Goal: Task Accomplishment & Management: Use online tool/utility

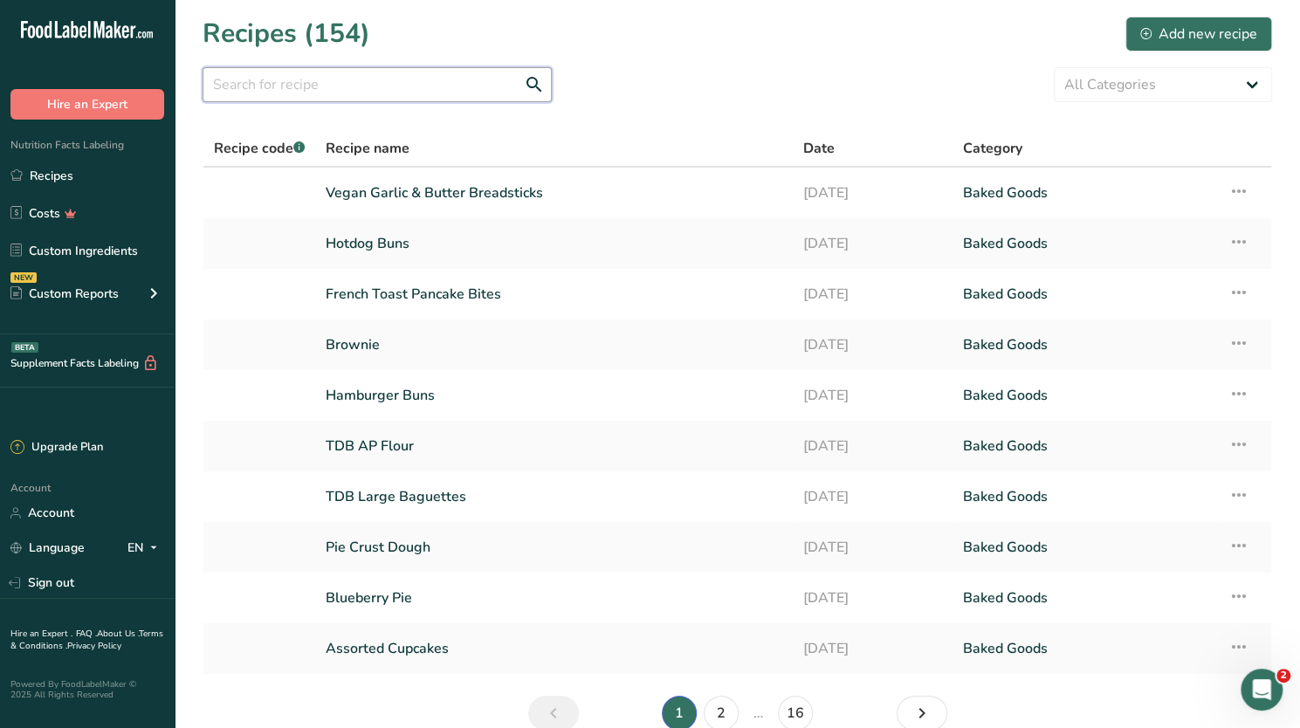
click at [271, 91] on input "text" at bounding box center [376, 84] width 349 height 35
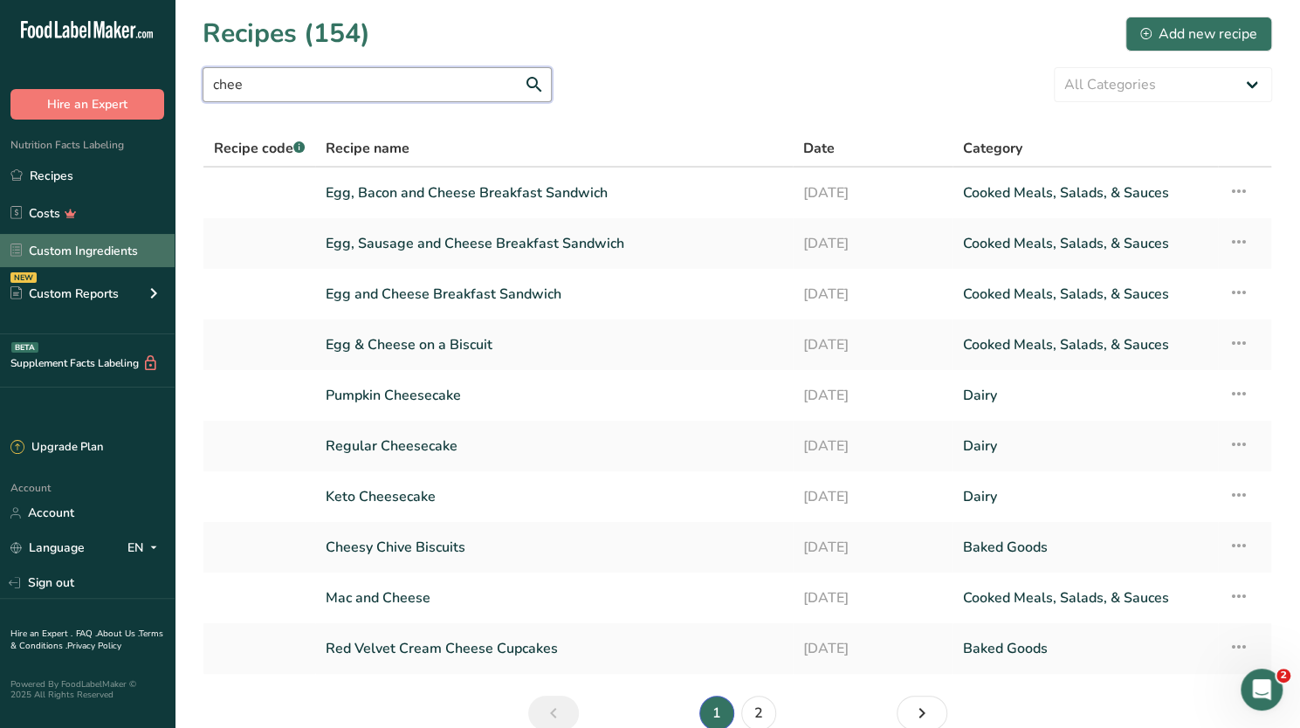
type input "chee"
click at [87, 250] on link "Custom Ingredients" at bounding box center [87, 250] width 175 height 33
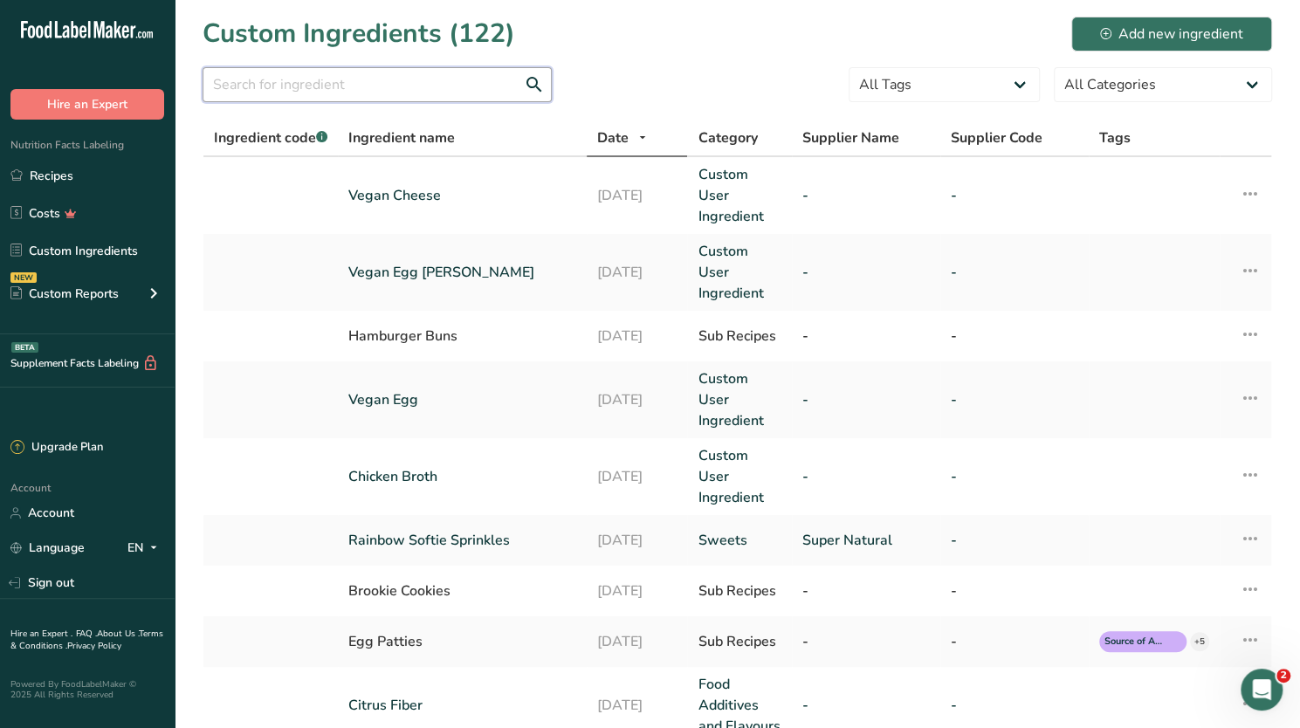
click at [376, 86] on input "text" at bounding box center [376, 84] width 349 height 35
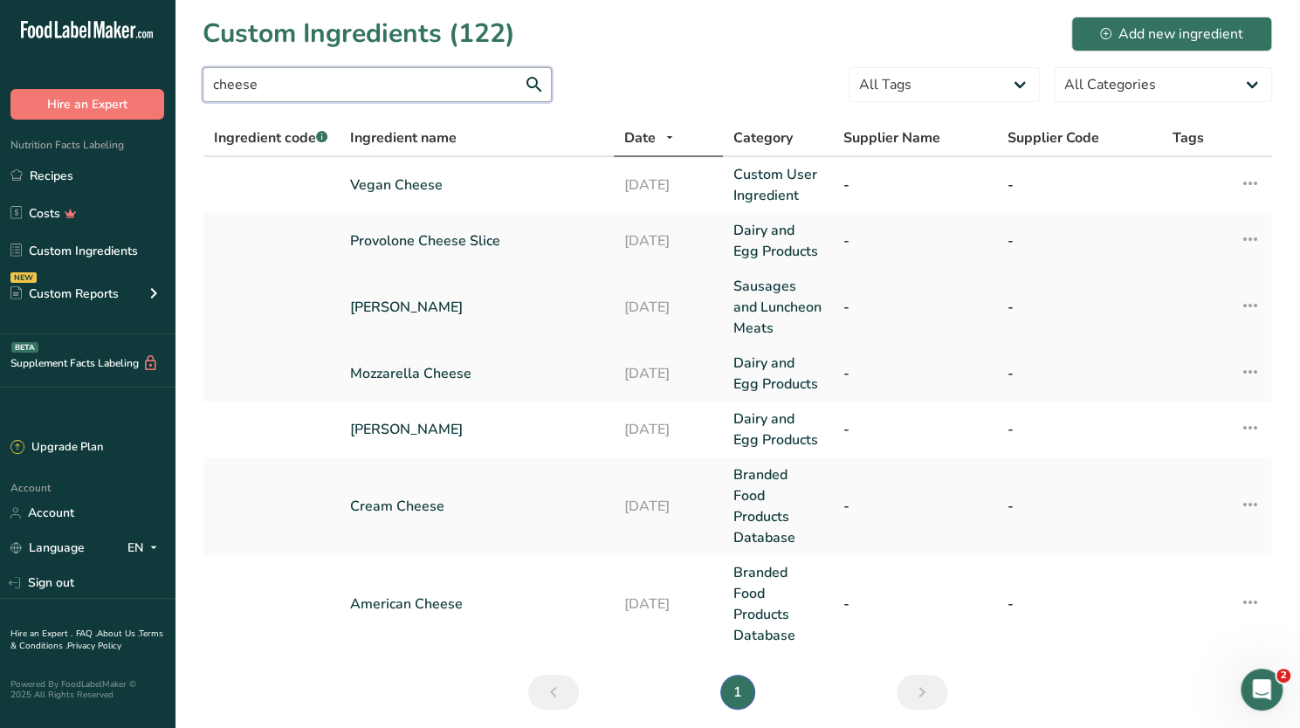
type input "cheese"
click at [1253, 308] on icon at bounding box center [1249, 305] width 21 height 31
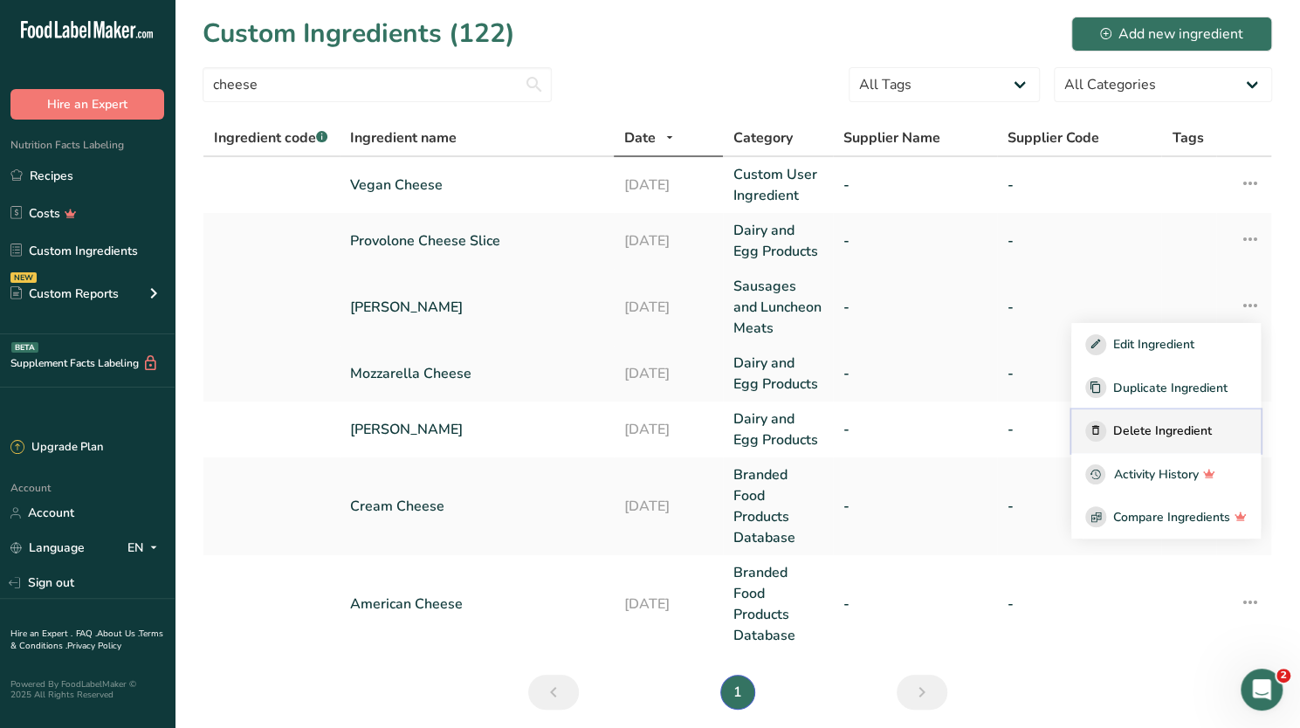
click at [1163, 429] on span "Delete Ingredient" at bounding box center [1162, 431] width 99 height 18
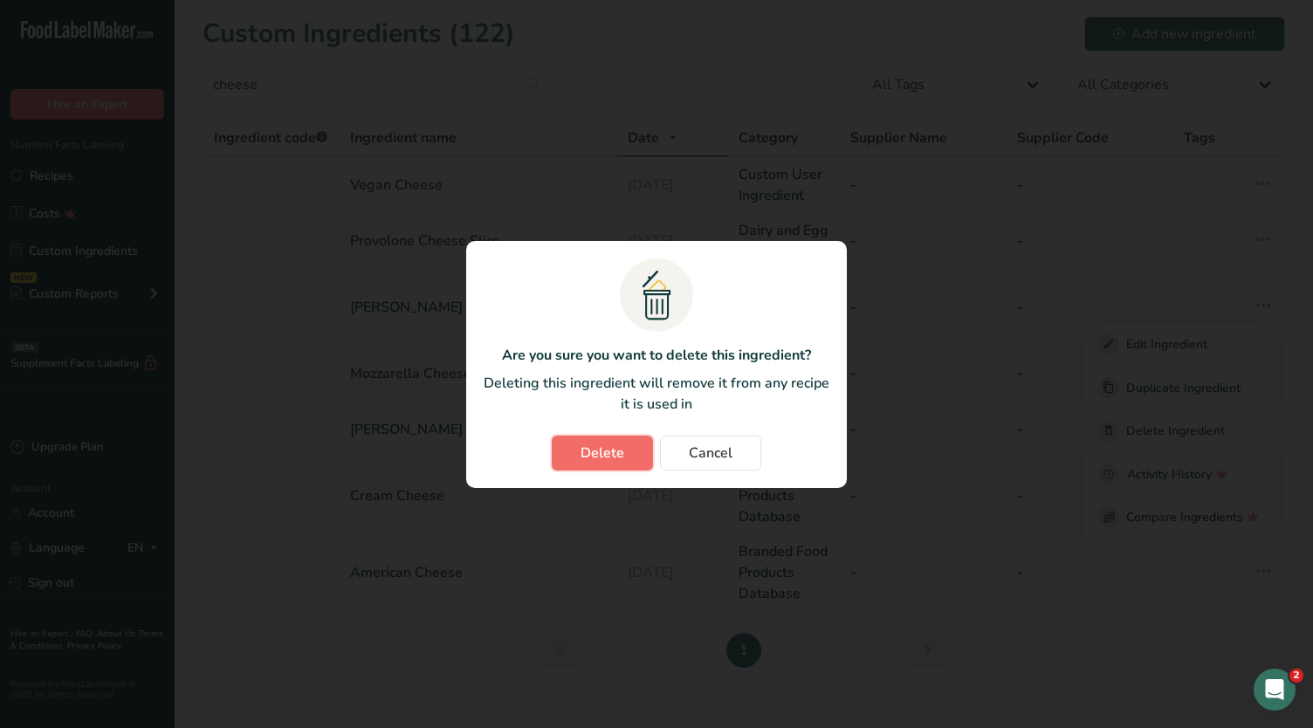
click at [595, 443] on span "Delete" at bounding box center [602, 452] width 44 height 21
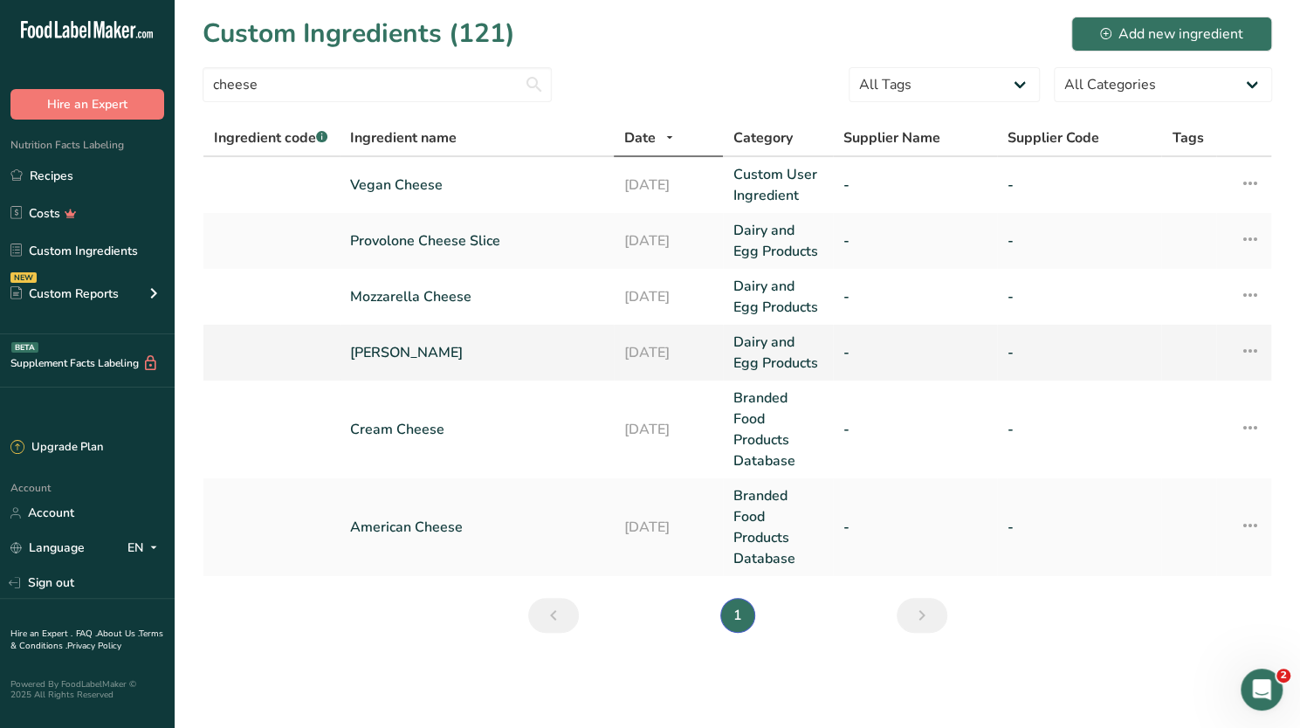
click at [1246, 352] on icon at bounding box center [1249, 350] width 21 height 31
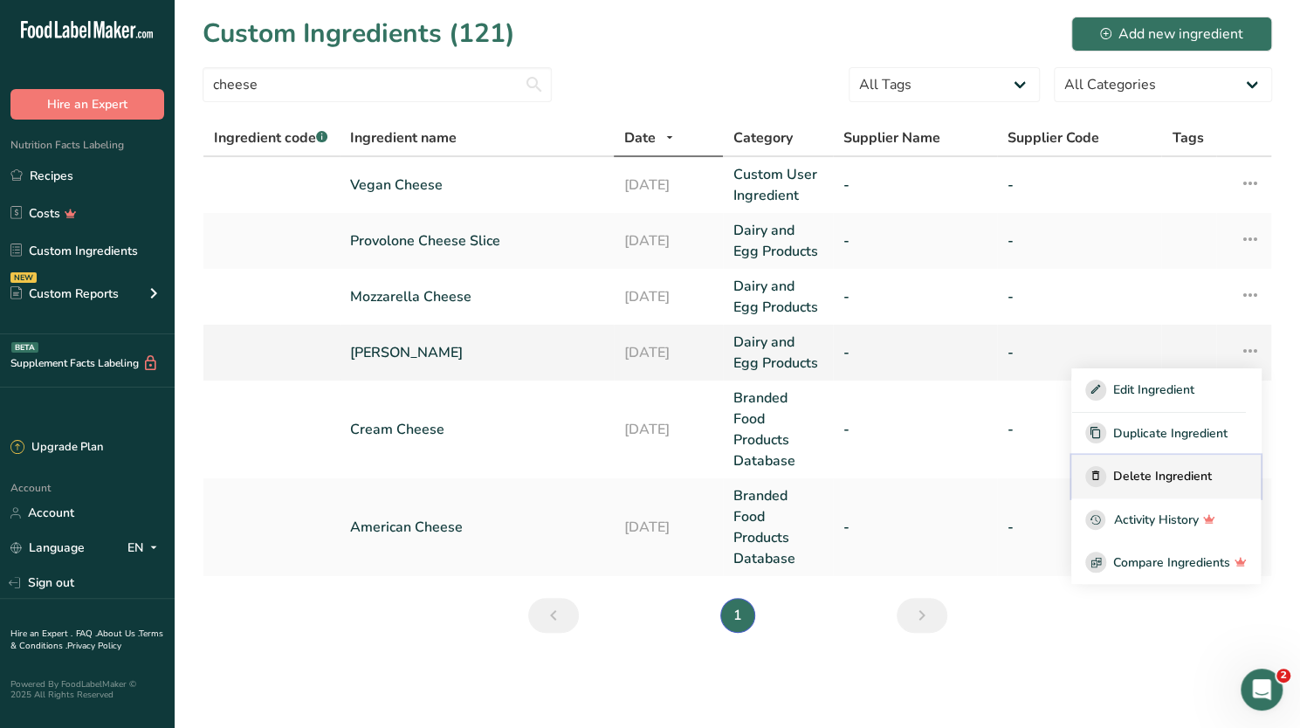
click at [1153, 473] on span "Delete Ingredient" at bounding box center [1162, 476] width 99 height 18
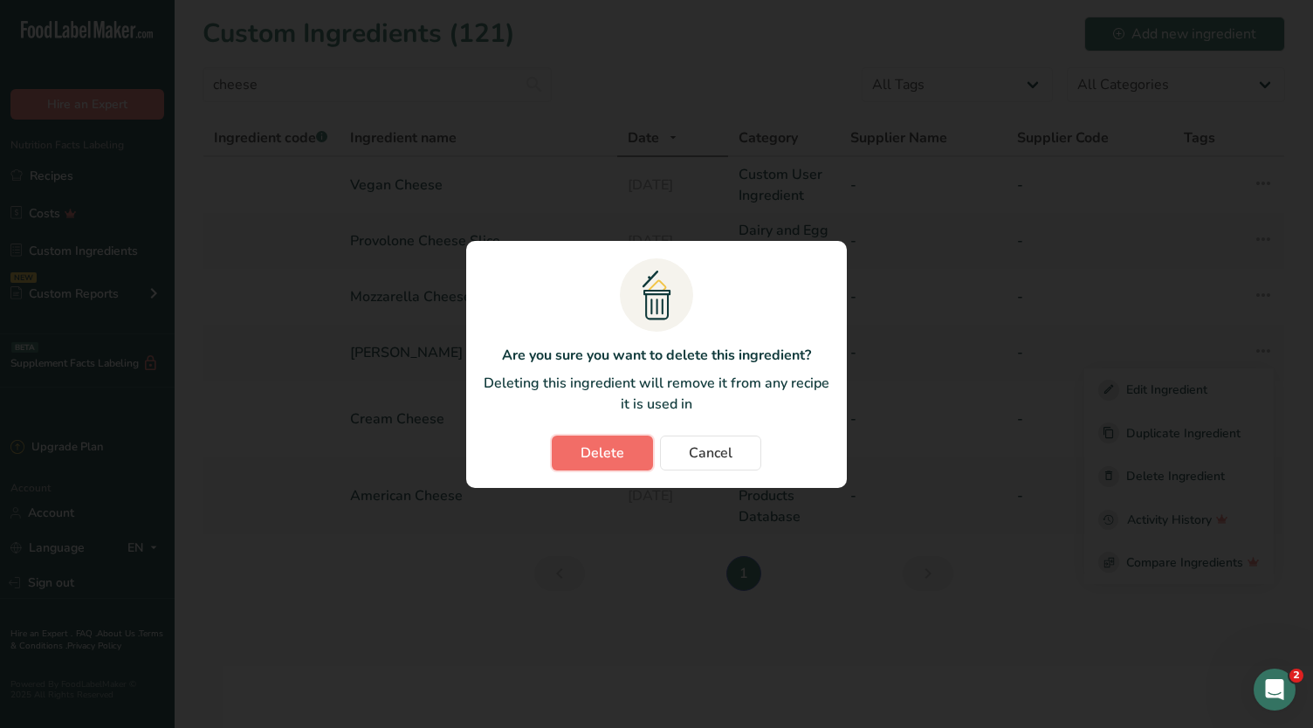
click at [627, 450] on button "Delete" at bounding box center [602, 453] width 101 height 35
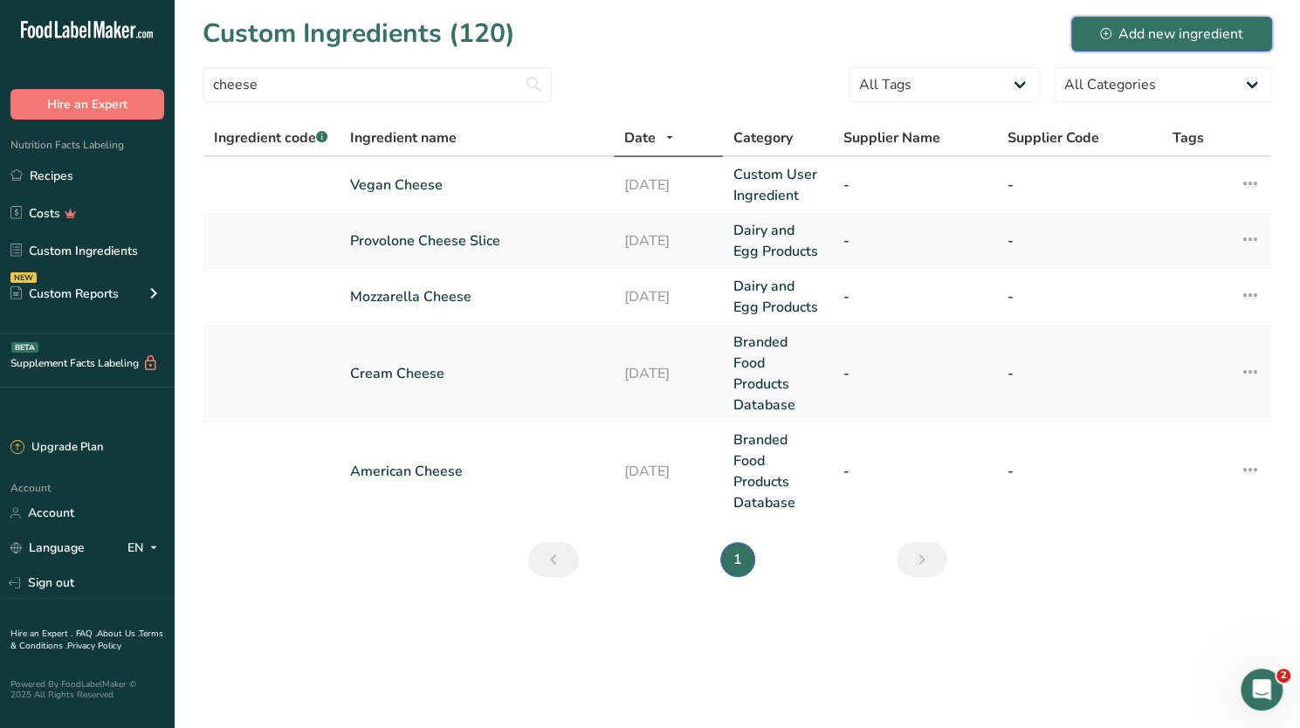
click at [1103, 31] on icon at bounding box center [1105, 33] width 11 height 11
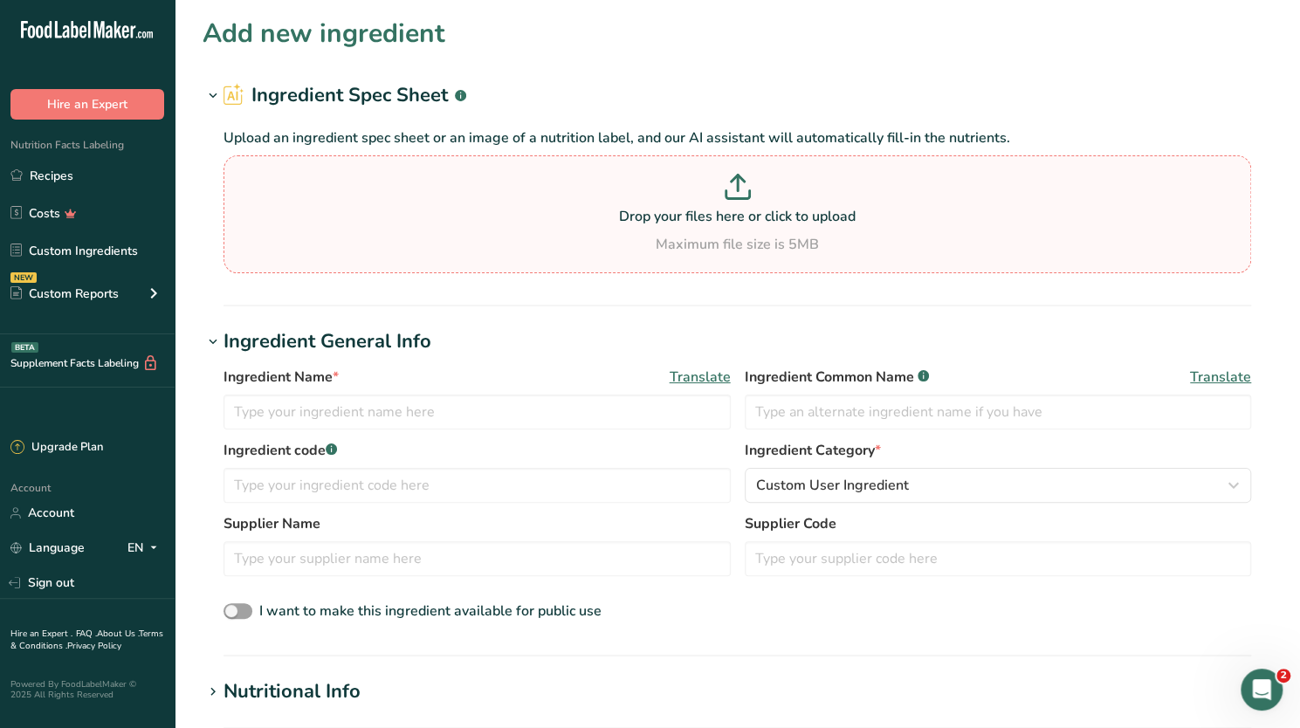
click at [717, 201] on p at bounding box center [737, 190] width 1019 height 32
click at [717, 201] on input "Drop your files here or click to upload Maximum file size is 5MB" at bounding box center [736, 214] width 1027 height 118
type input "C:\fakepath\Spec sheet for [PERSON_NAME] Monterey Jack.docx"
click at [738, 196] on icon at bounding box center [737, 195] width 24 height 8
click at [738, 196] on input "Drop your files here or click to upload Maximum file size is 5MB" at bounding box center [736, 214] width 1027 height 118
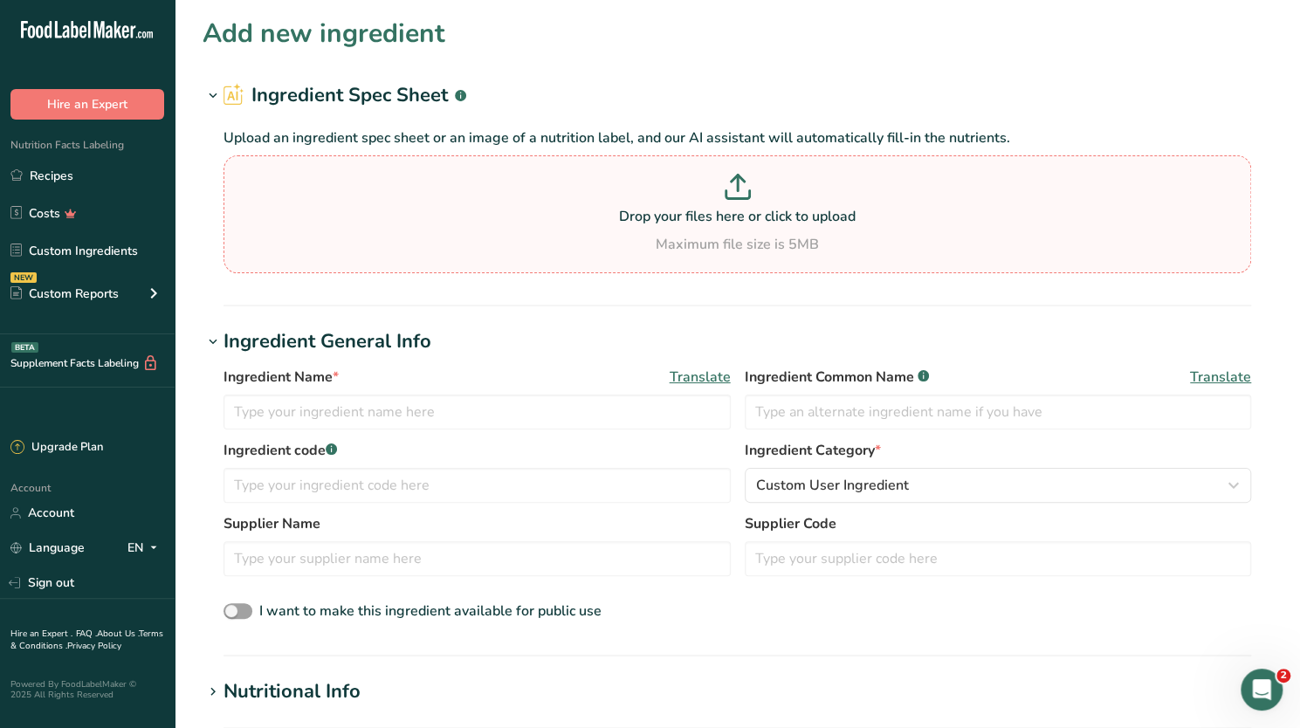
type input "C:\fakepath\[PERSON_NAME] Blend specs.jpg"
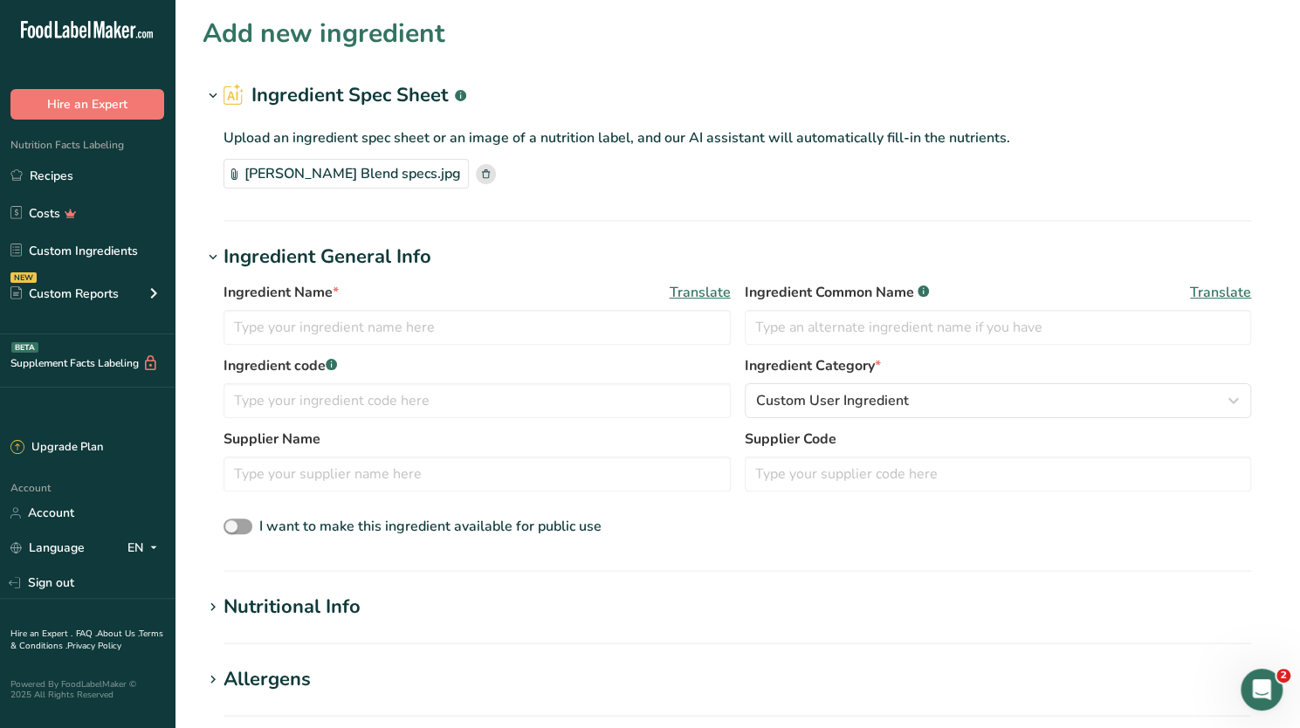
click at [214, 602] on icon at bounding box center [213, 607] width 16 height 24
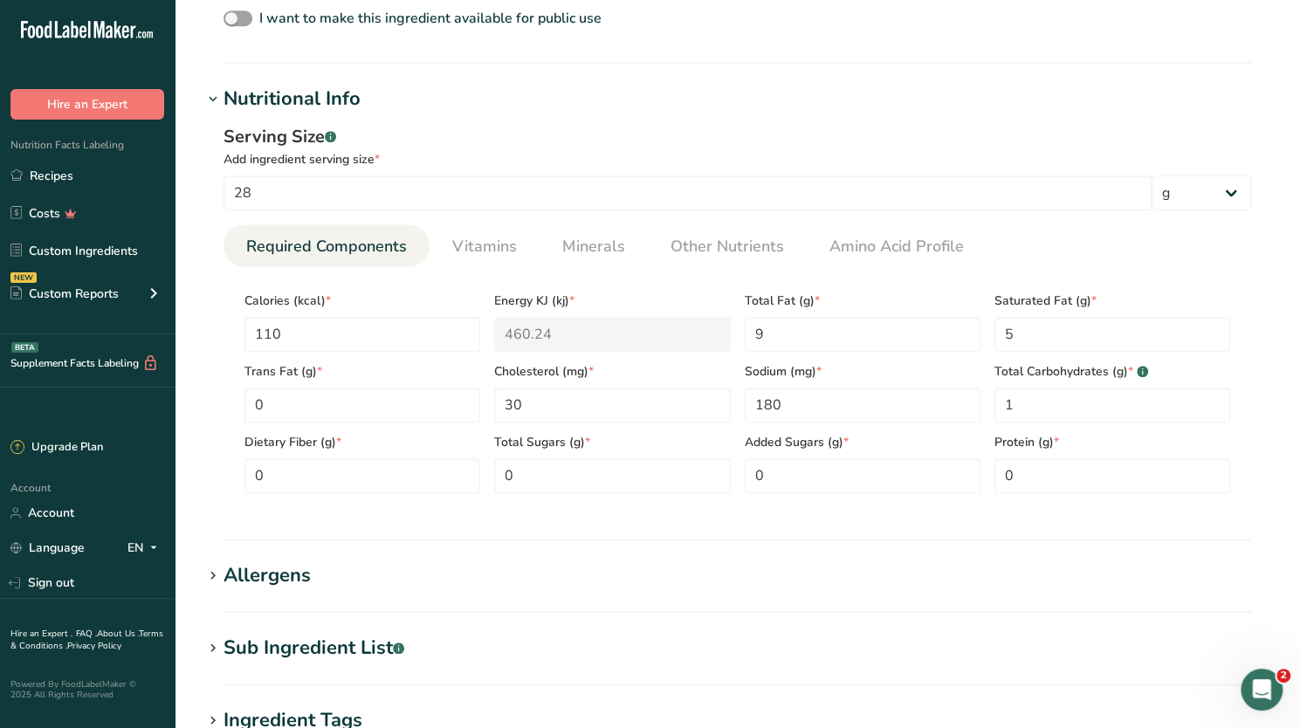
scroll to position [526, 0]
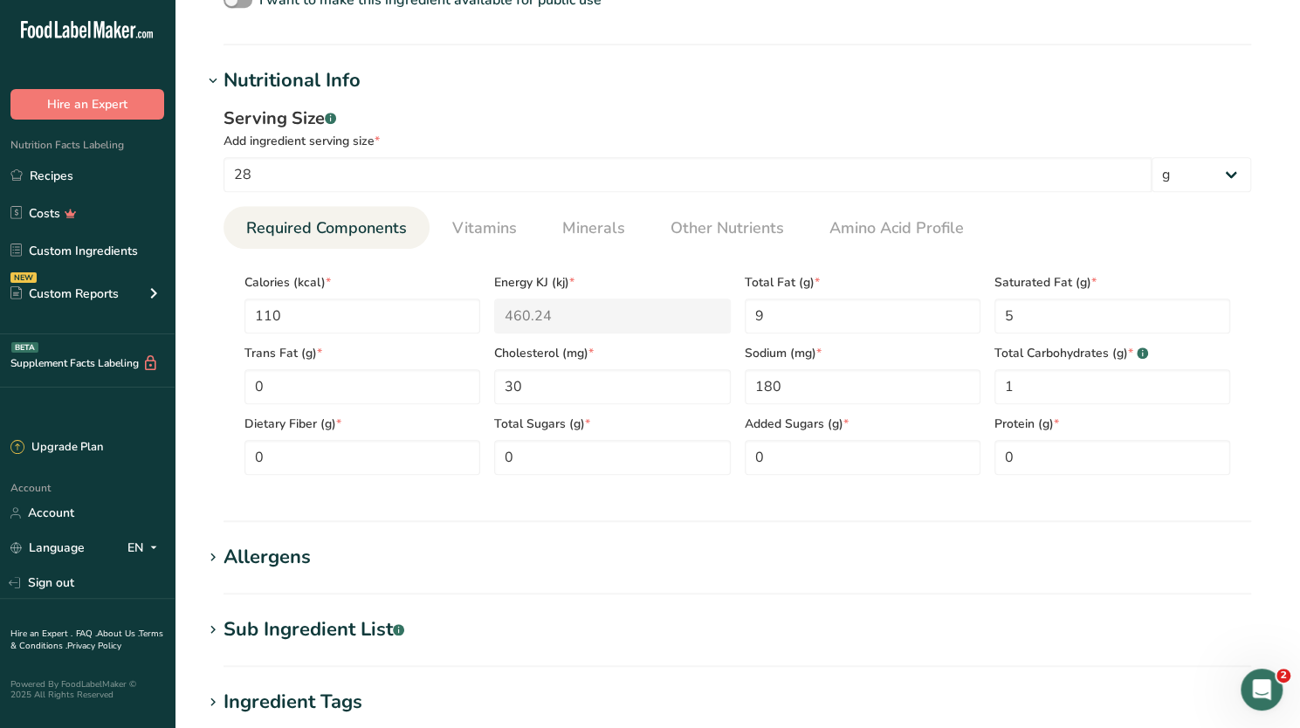
click at [215, 548] on icon at bounding box center [213, 557] width 16 height 24
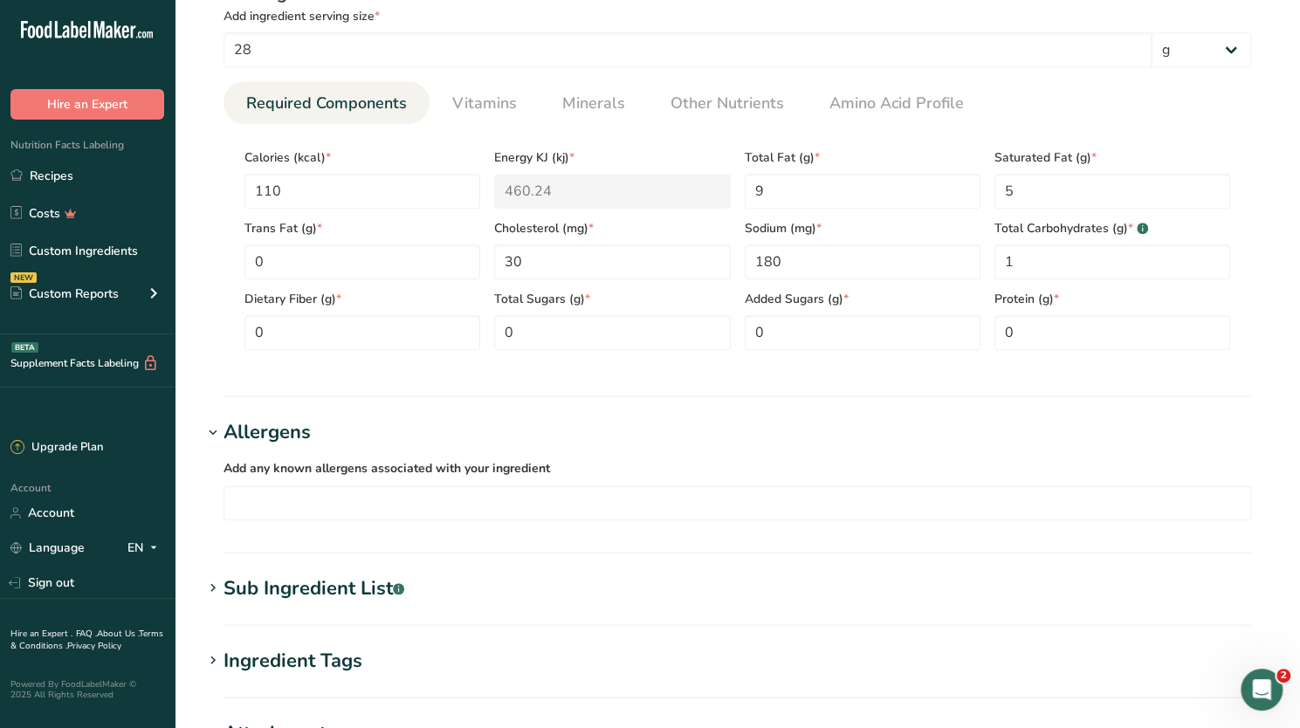
scroll to position [663, 0]
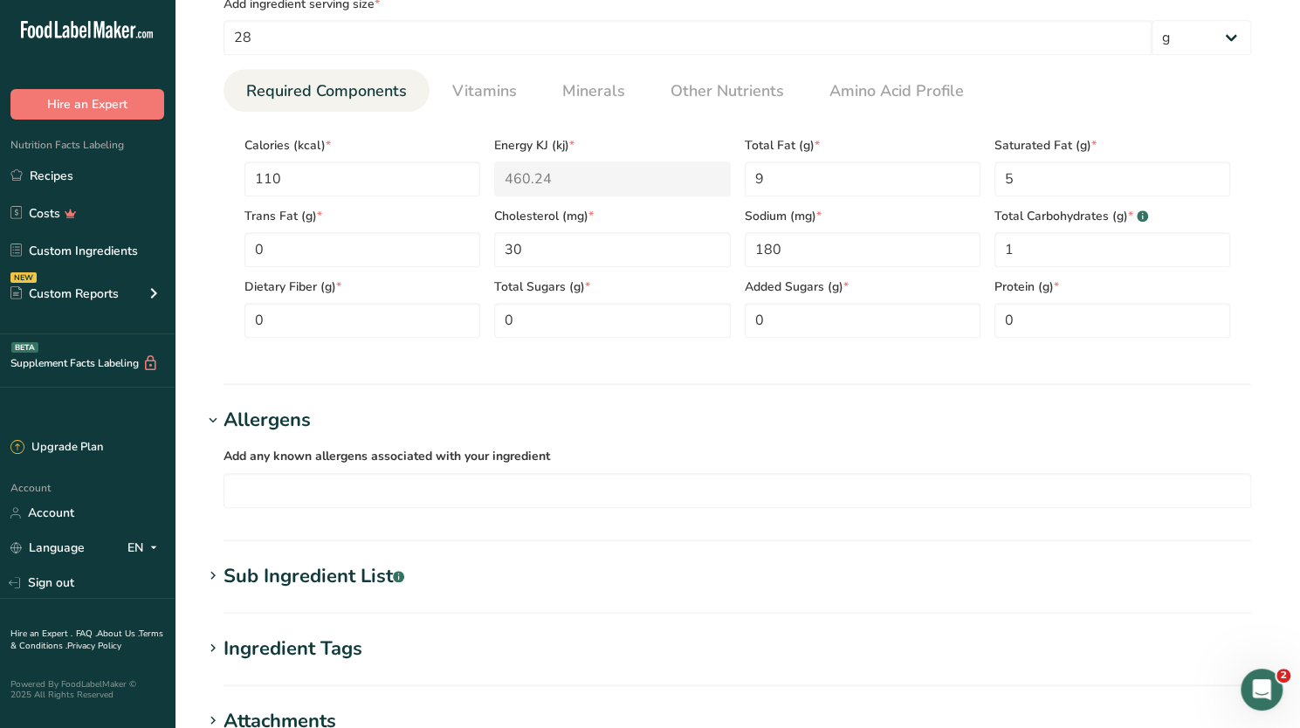
click at [214, 578] on icon at bounding box center [213, 576] width 16 height 24
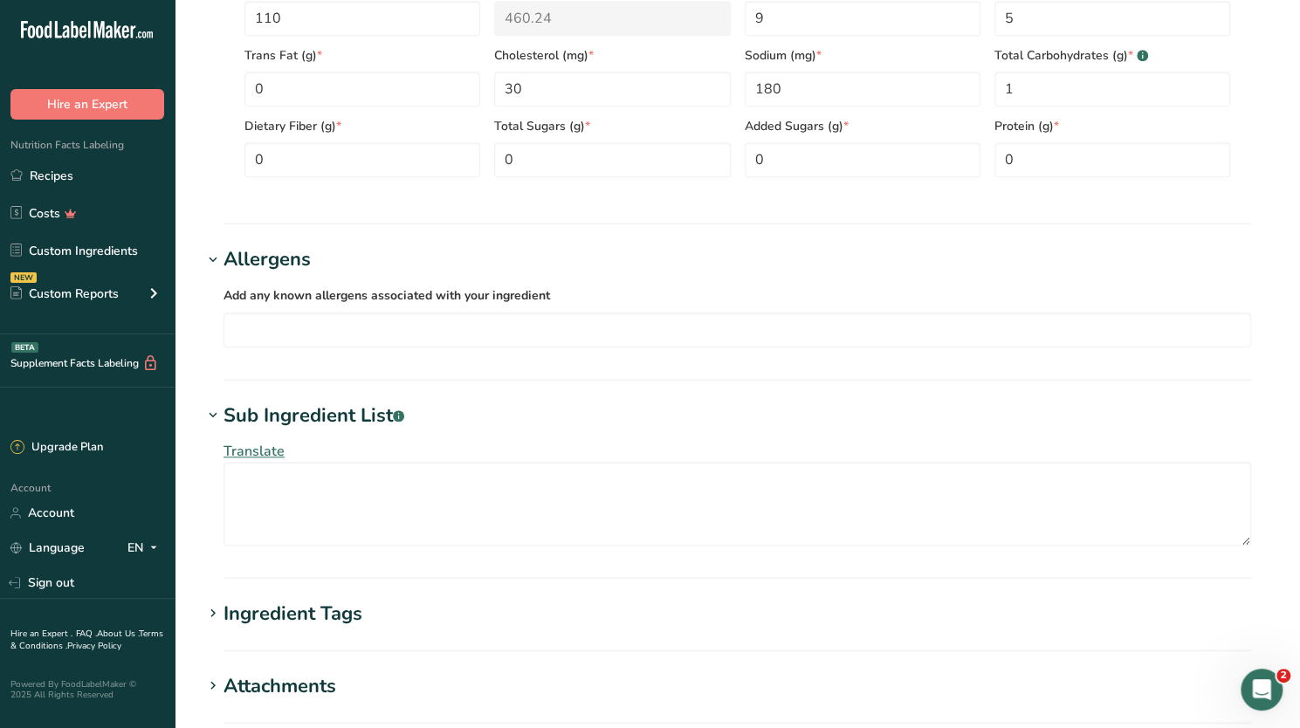
scroll to position [813, 0]
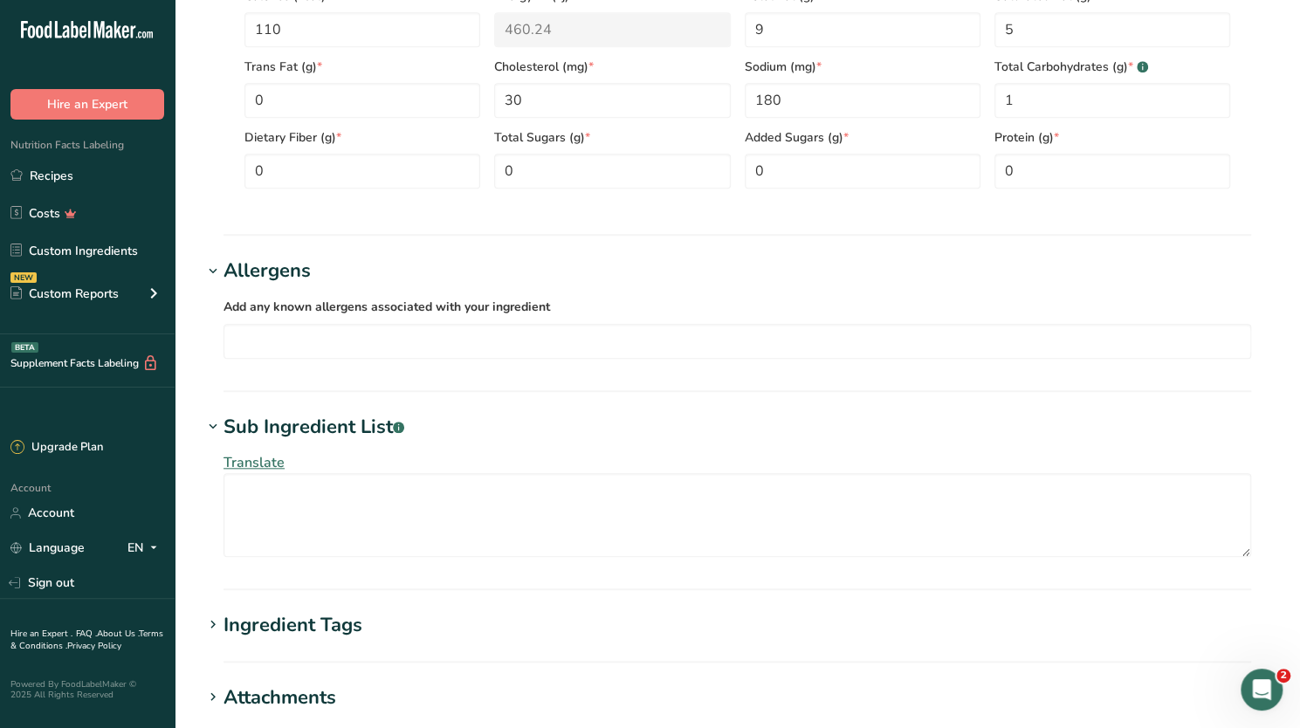
click at [216, 423] on icon at bounding box center [213, 427] width 16 height 24
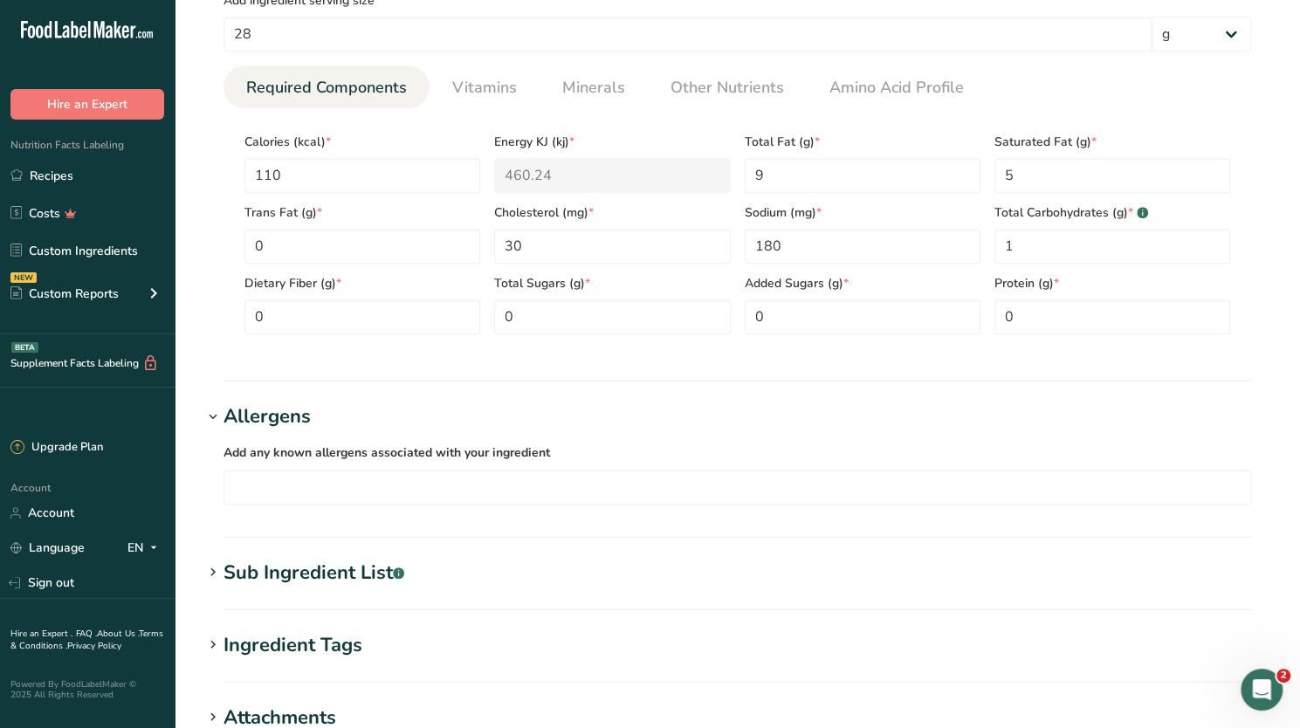
scroll to position [668, 0]
click at [288, 487] on input "text" at bounding box center [737, 485] width 1026 height 27
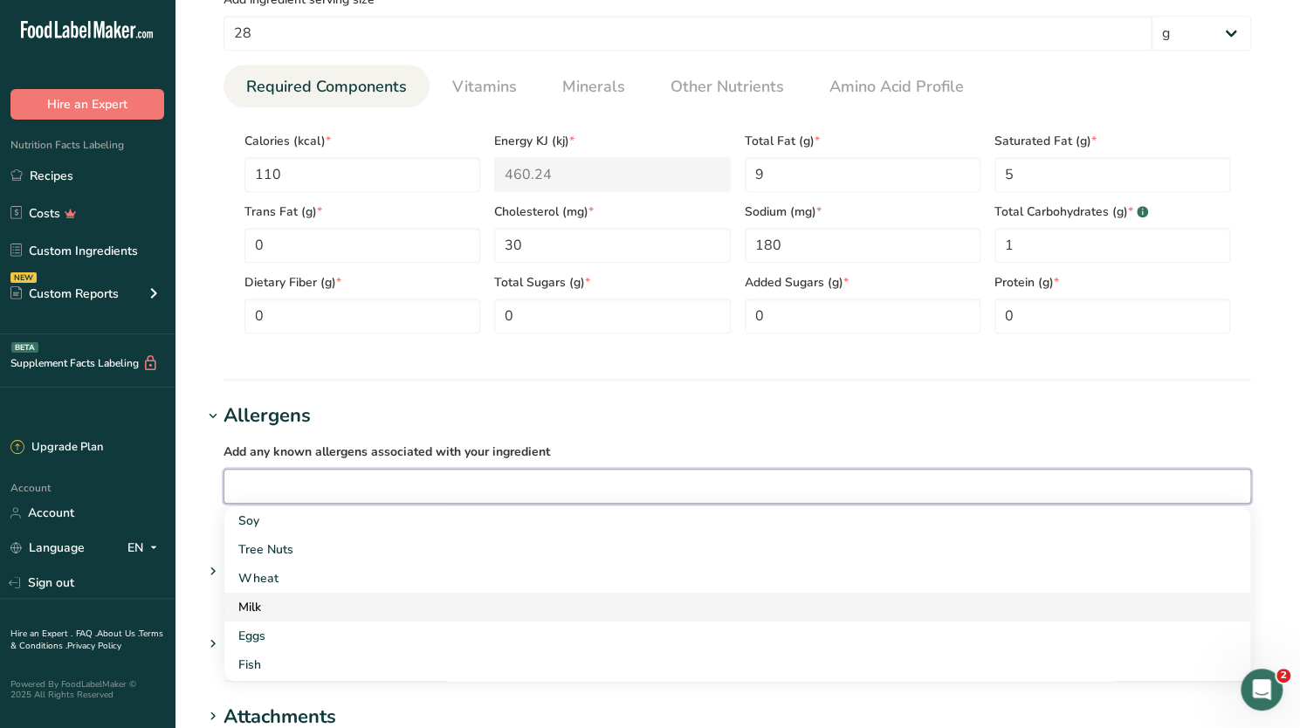
click at [262, 605] on div "Milk" at bounding box center [723, 607] width 970 height 18
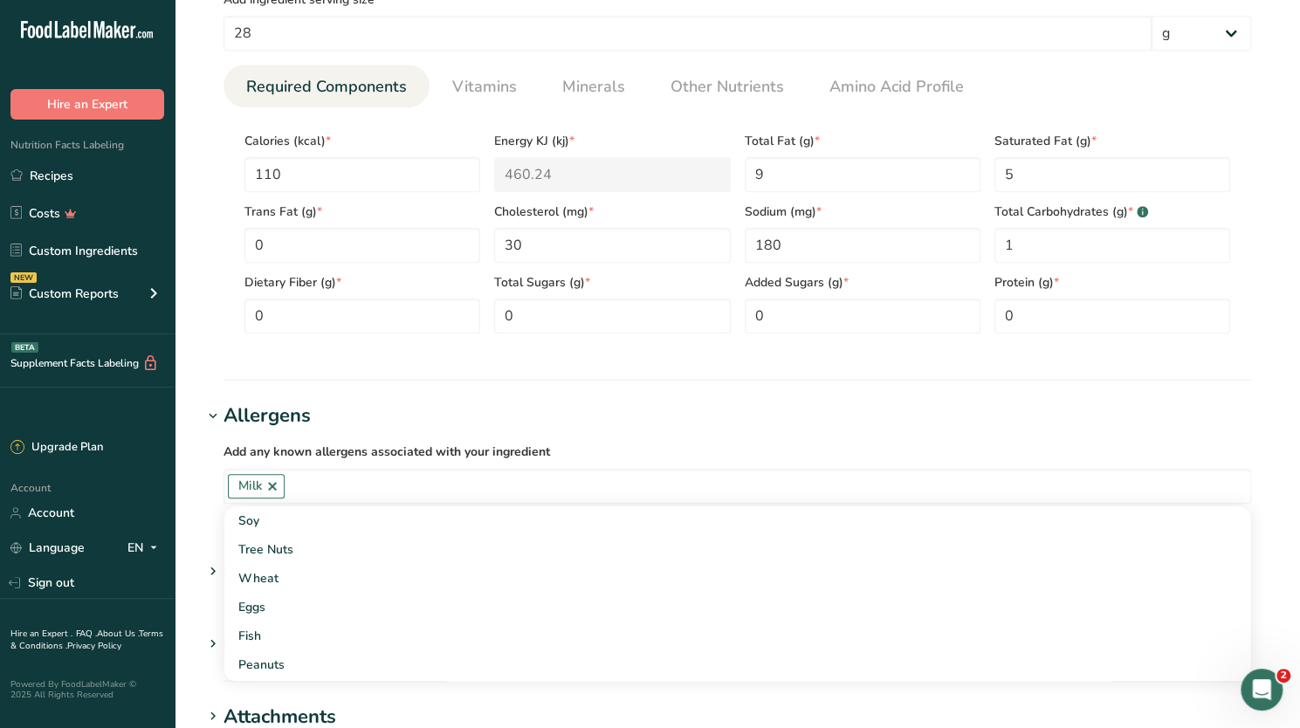
click at [305, 385] on section "Add new ingredient Ingredient Spec Sheet .a-a{fill:#347362;}.b-a{fill:#fff;} Up…" at bounding box center [737, 157] width 1125 height 1650
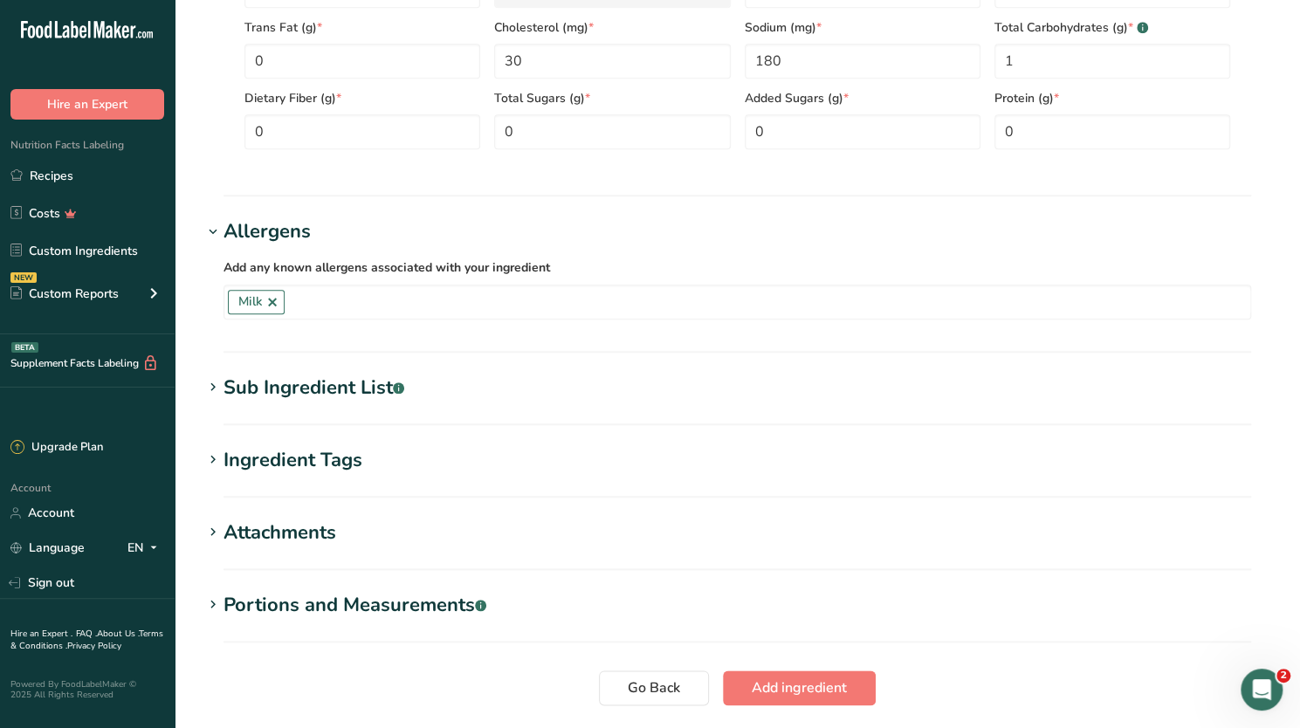
scroll to position [896, 0]
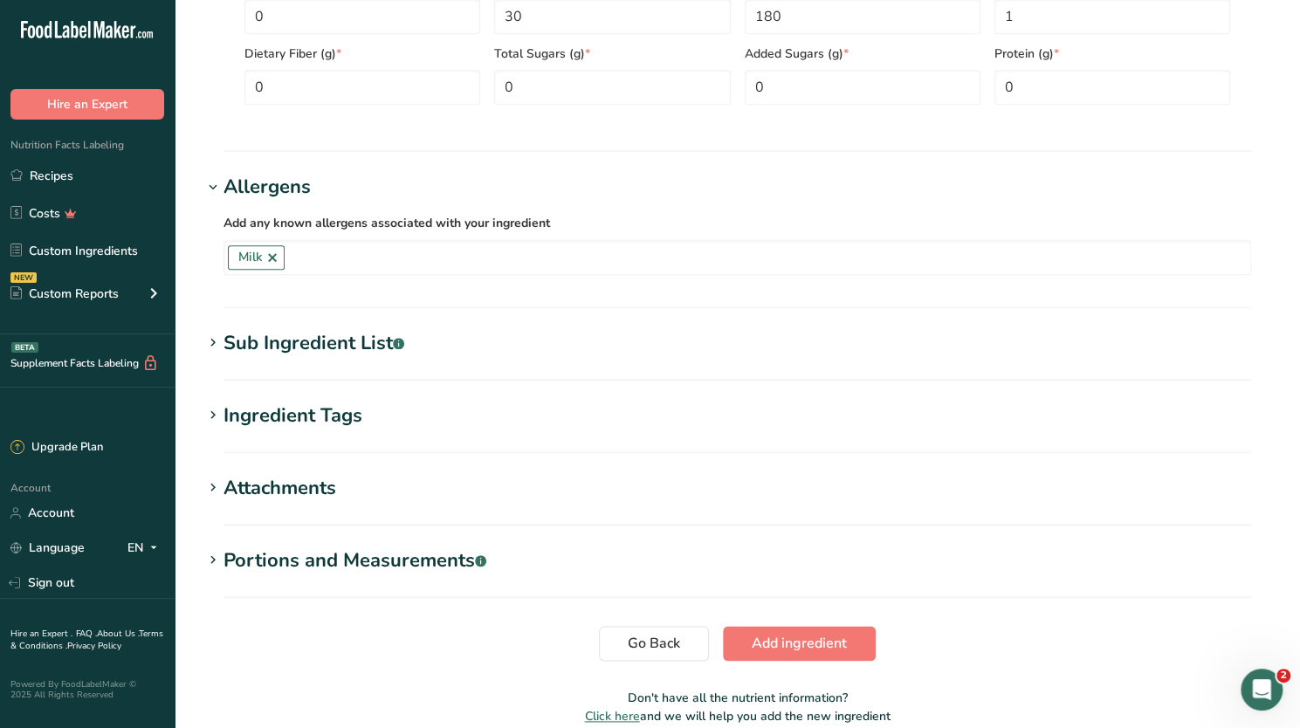
click at [267, 345] on div "Sub Ingredient List .a-a{fill:#347362;}.b-a{fill:#fff;}" at bounding box center [313, 343] width 181 height 29
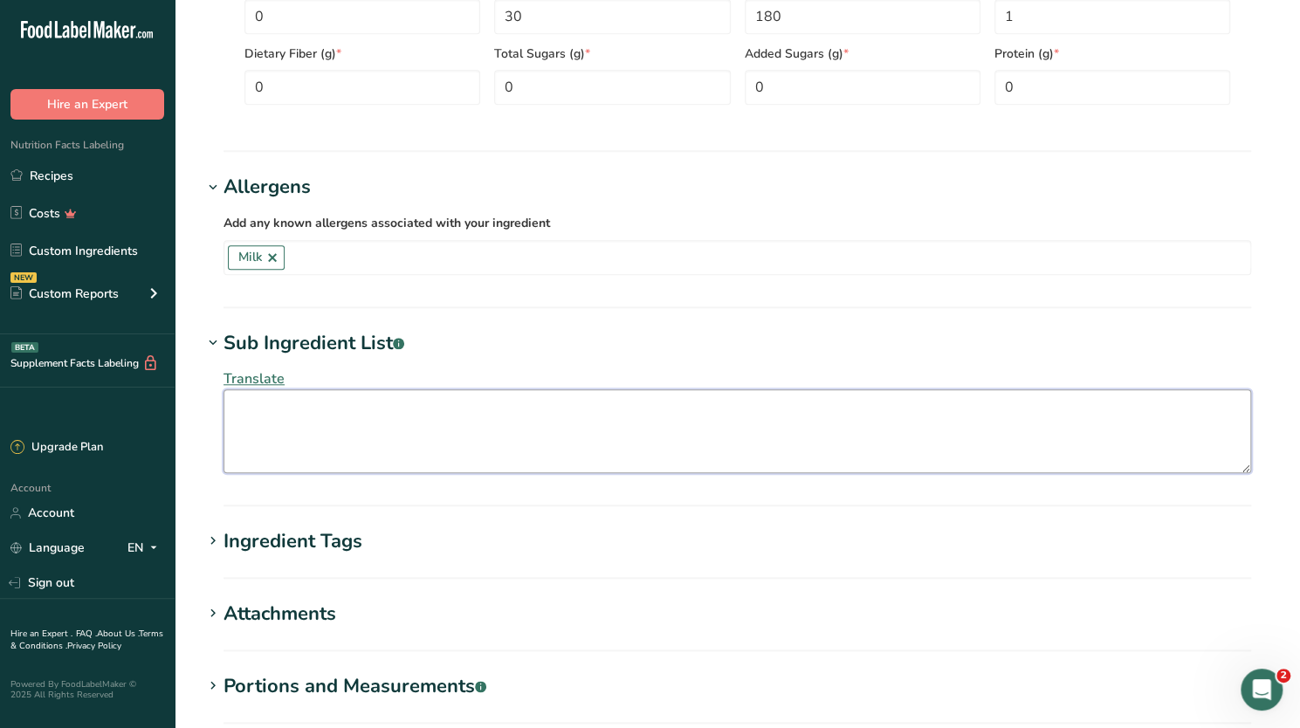
click at [278, 421] on textarea at bounding box center [736, 431] width 1027 height 84
click at [508, 409] on textarea "Cheddar Cheese (Pasteurized Milk. Cheese, Cultures, Salt, Enzymes, Annatto Vege…" at bounding box center [736, 431] width 1027 height 84
drag, startPoint x: 649, startPoint y: 409, endPoint x: 344, endPoint y: 405, distance: 305.5
click at [344, 405] on textarea "Cheddar Cheese (Pasteurized Milk. Cheese Cultures, Salt, Enzymes, Annatto Veget…" at bounding box center [736, 431] width 1027 height 84
click at [978, 409] on textarea "Cheddar Cheese (Pasteurized Milk. Cheese Cultures, Salt, Enzymes, Annatto Veget…" at bounding box center [736, 431] width 1027 height 84
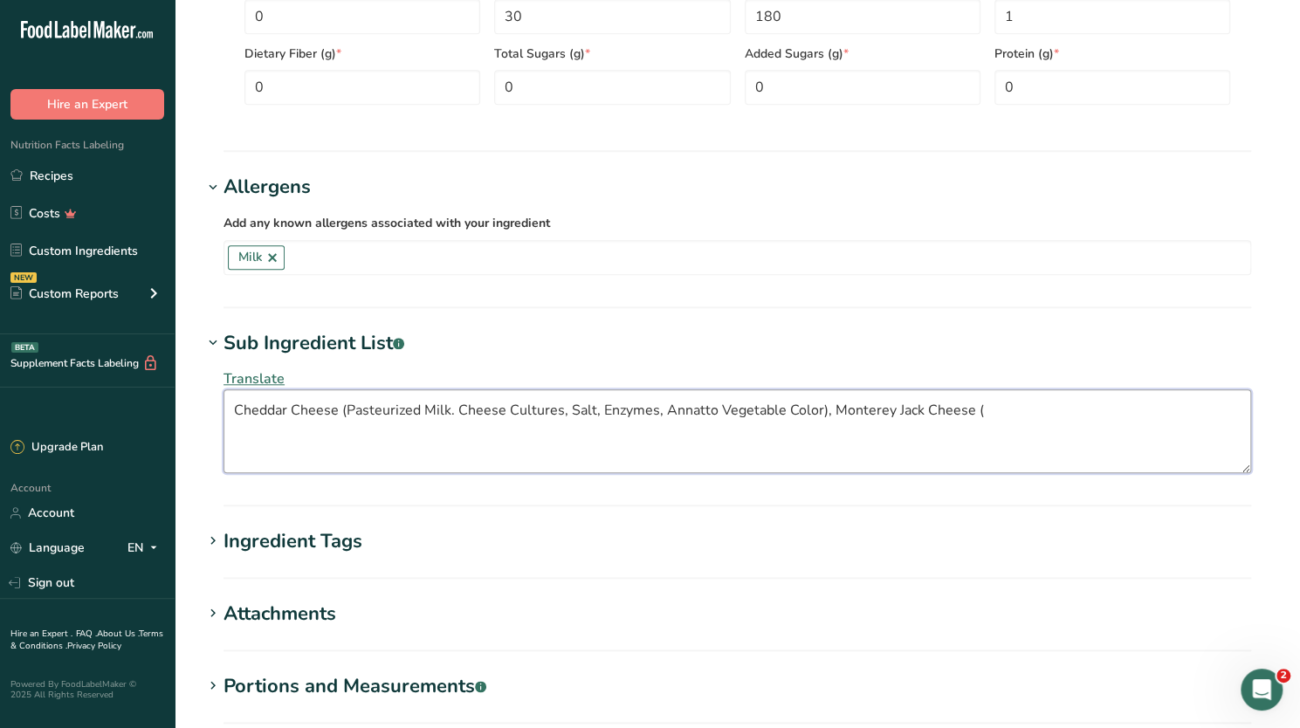
paste textarea "Pasteurized Milk. Cheese Cultures, Salt, Enzymes"
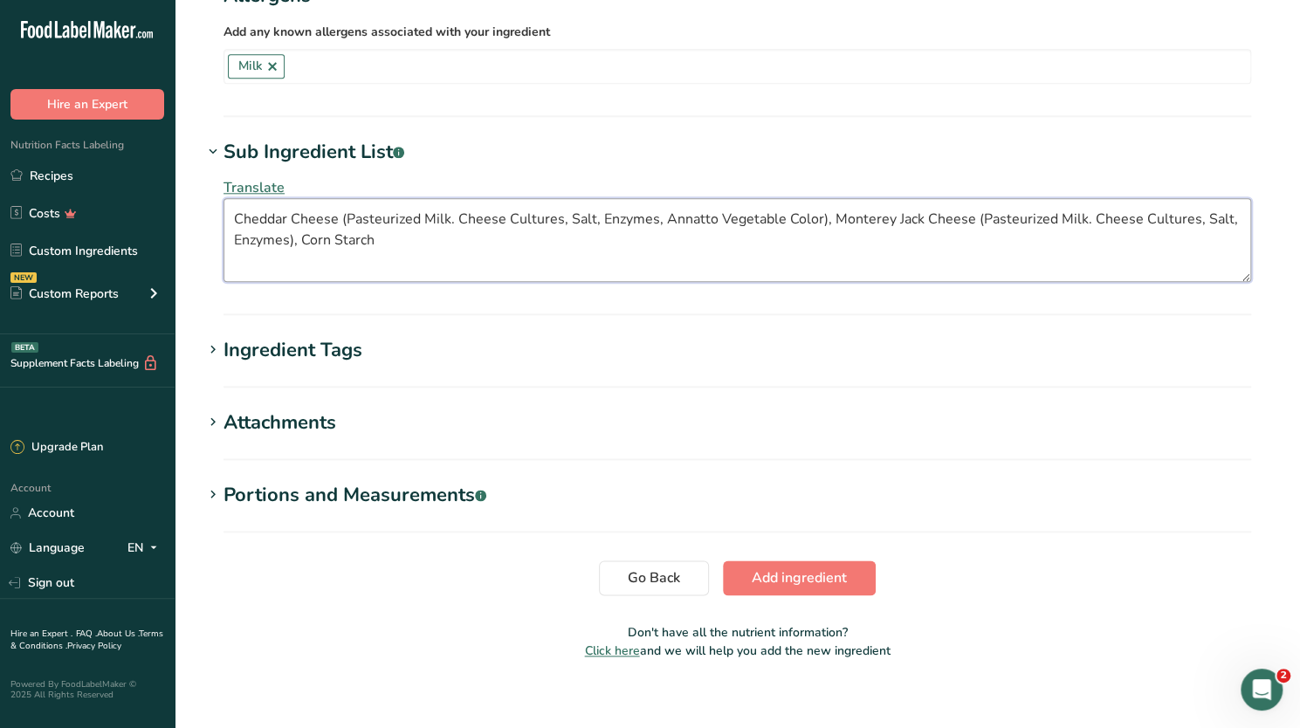
scroll to position [1101, 0]
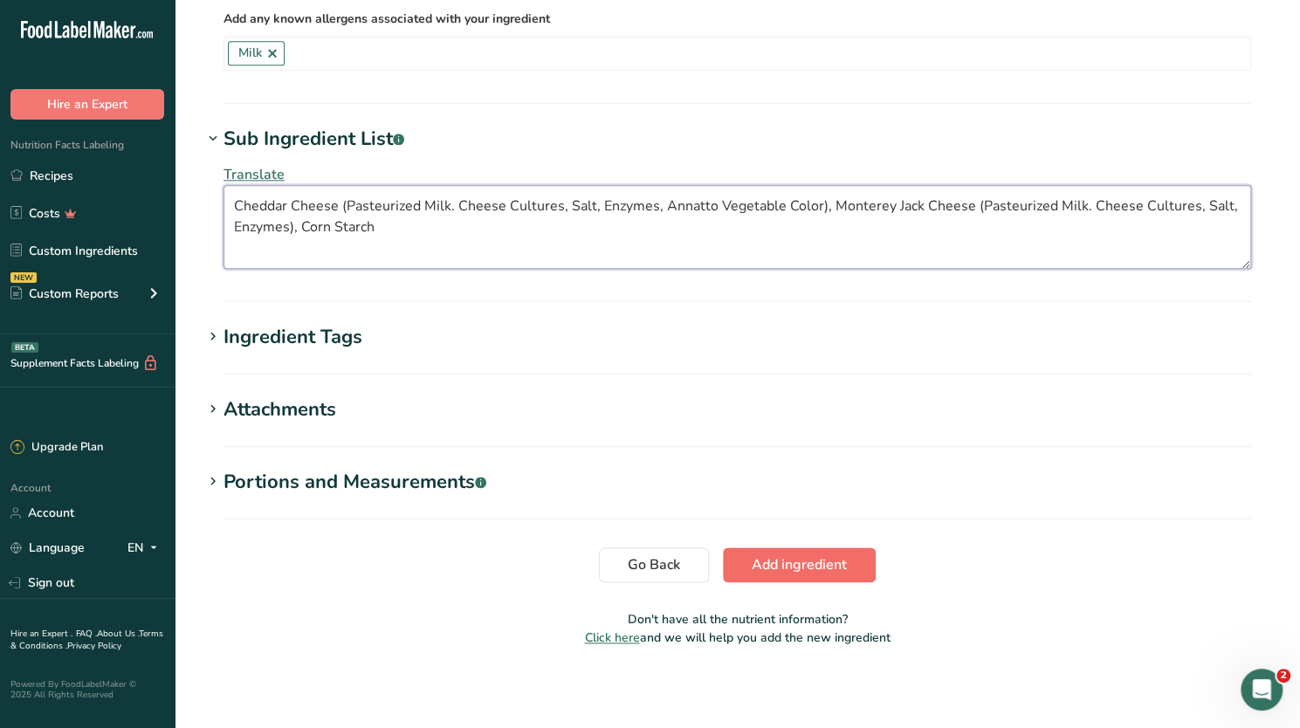
type textarea "Cheddar Cheese (Pasteurized Milk. Cheese Cultures, Salt, Enzymes, Annatto Veget…"
click at [812, 566] on span "Add ingredient" at bounding box center [798, 564] width 95 height 21
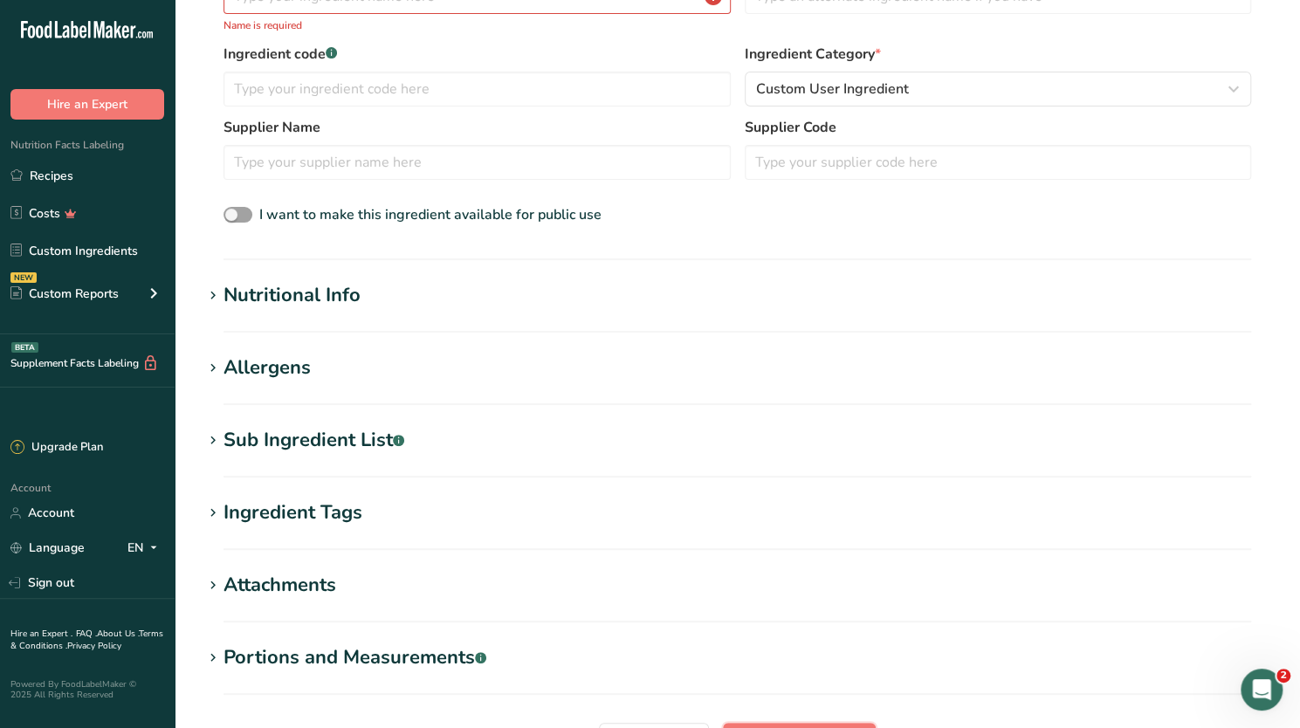
scroll to position [0, 0]
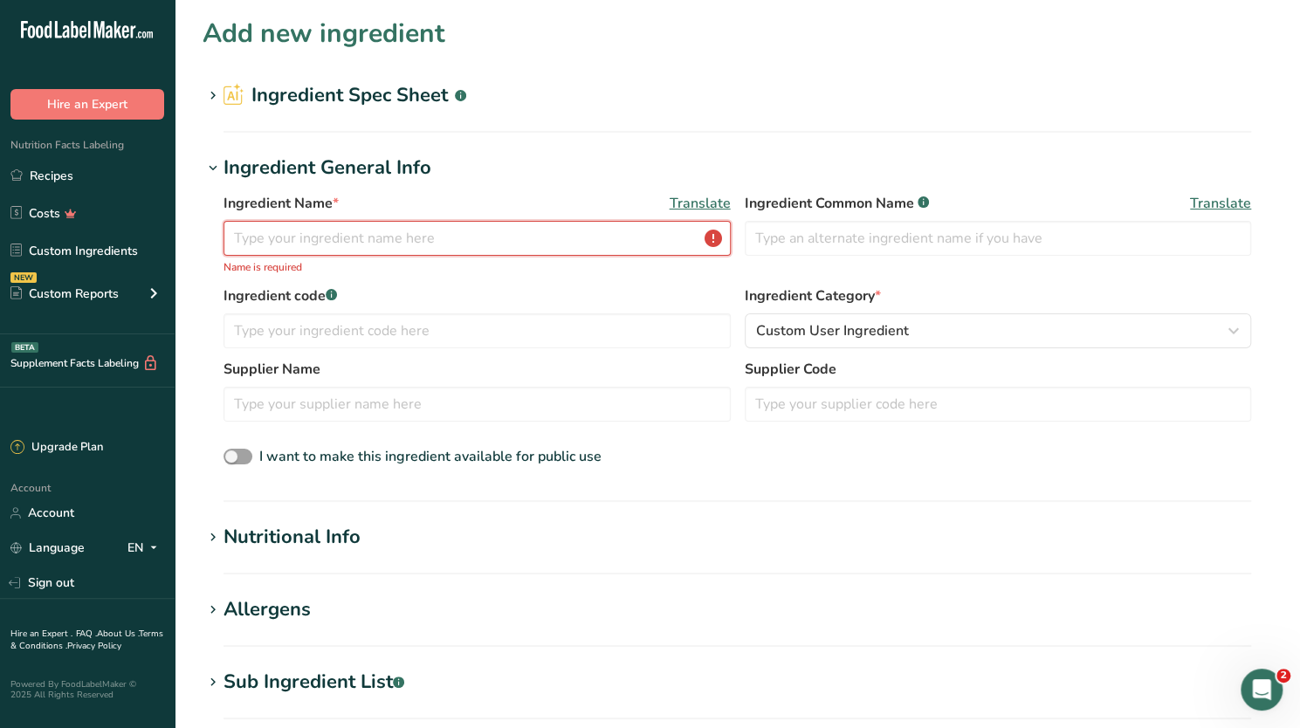
click at [359, 241] on input "text" at bounding box center [476, 238] width 507 height 35
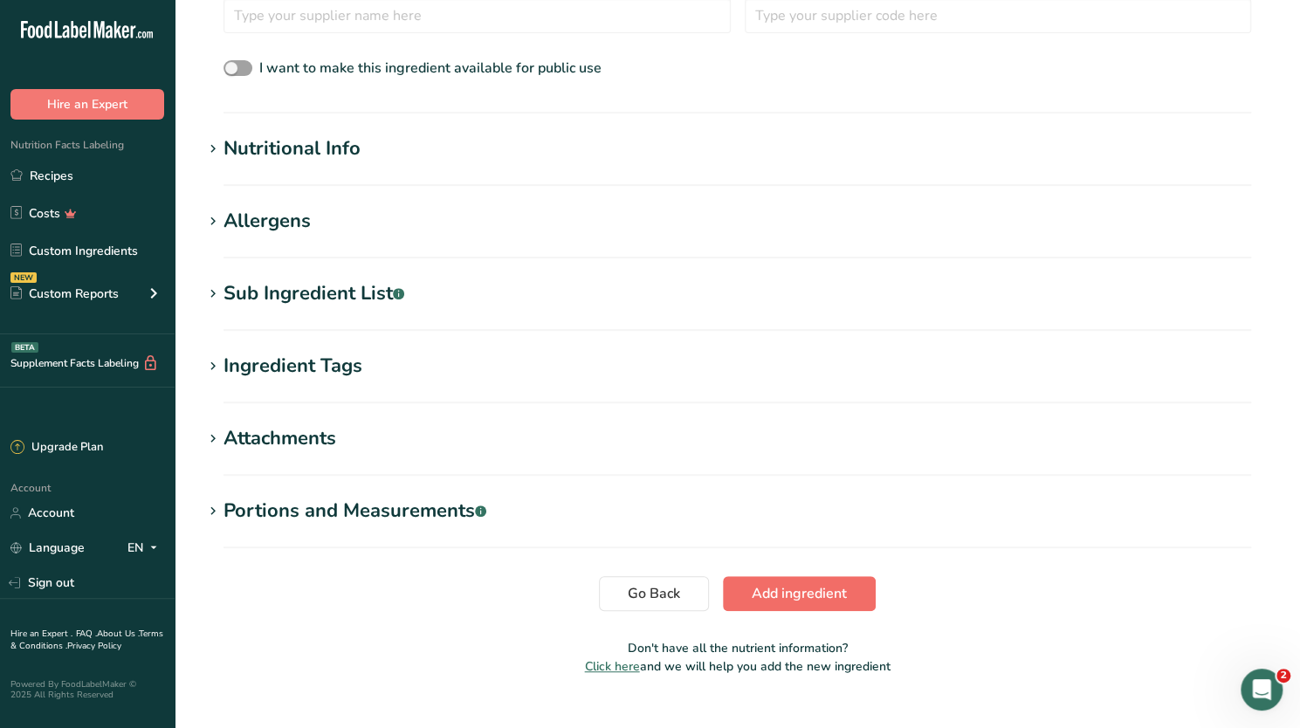
type input "Cheddar [PERSON_NAME]"
click at [791, 587] on span "Add ingredient" at bounding box center [798, 593] width 95 height 21
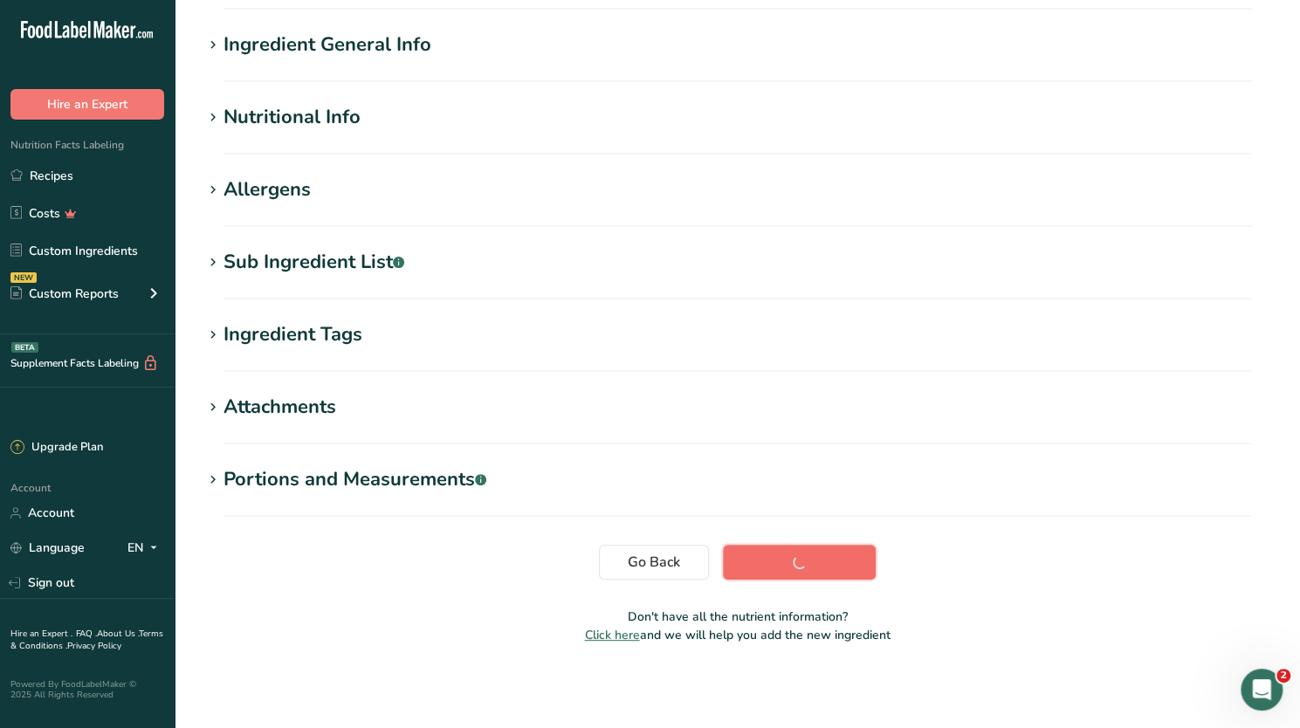
scroll to position [123, 0]
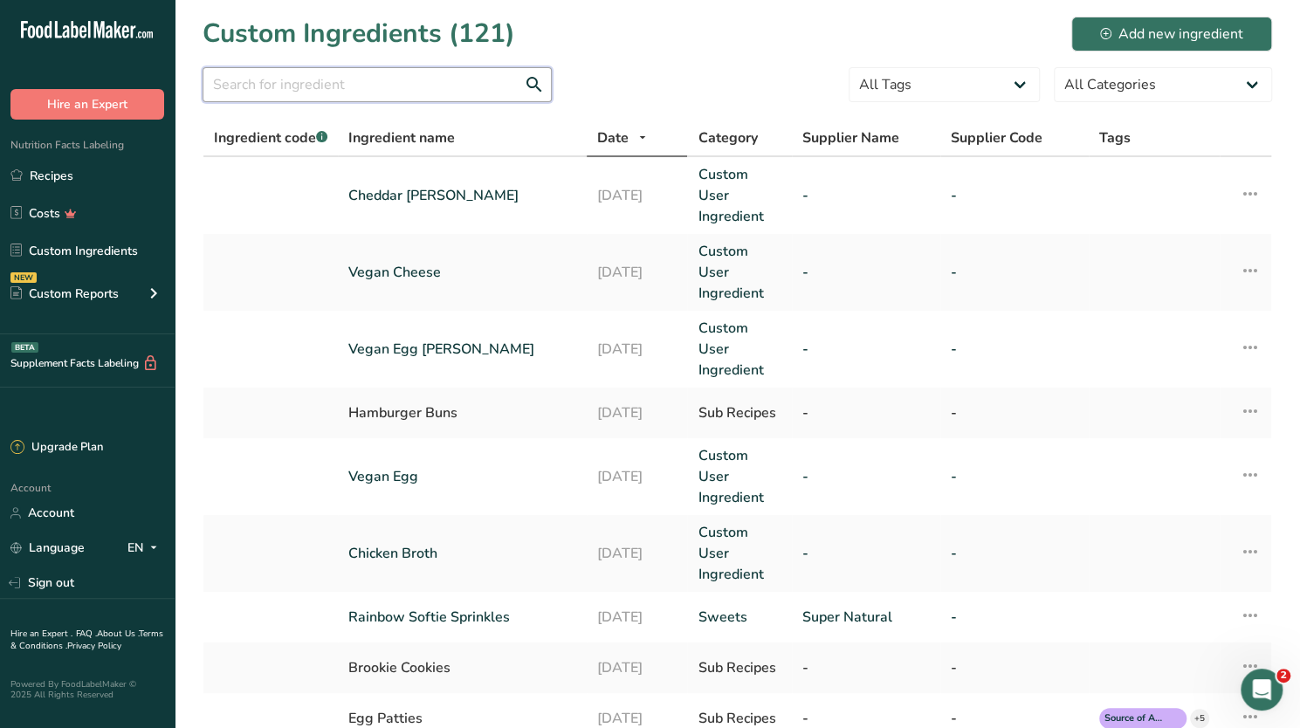
click at [292, 89] on input "text" at bounding box center [376, 84] width 349 height 35
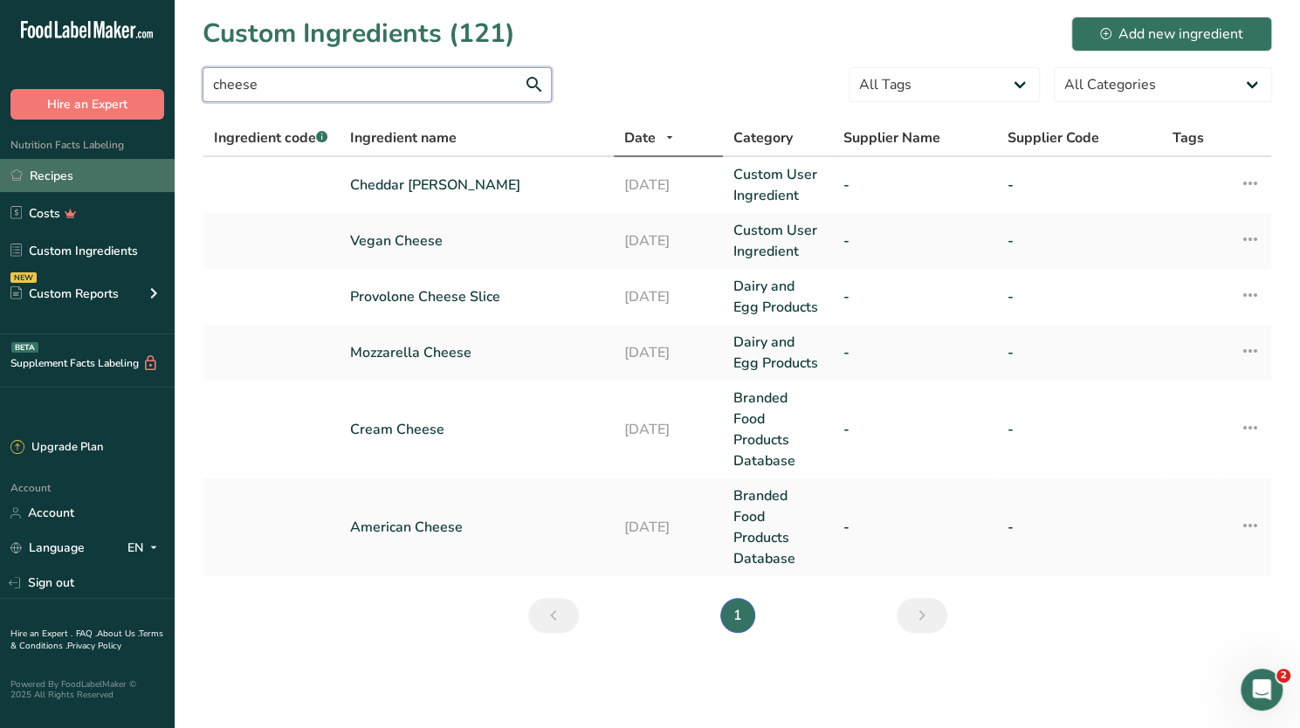
type input "cheese"
click at [63, 171] on link "Recipes" at bounding box center [87, 175] width 175 height 33
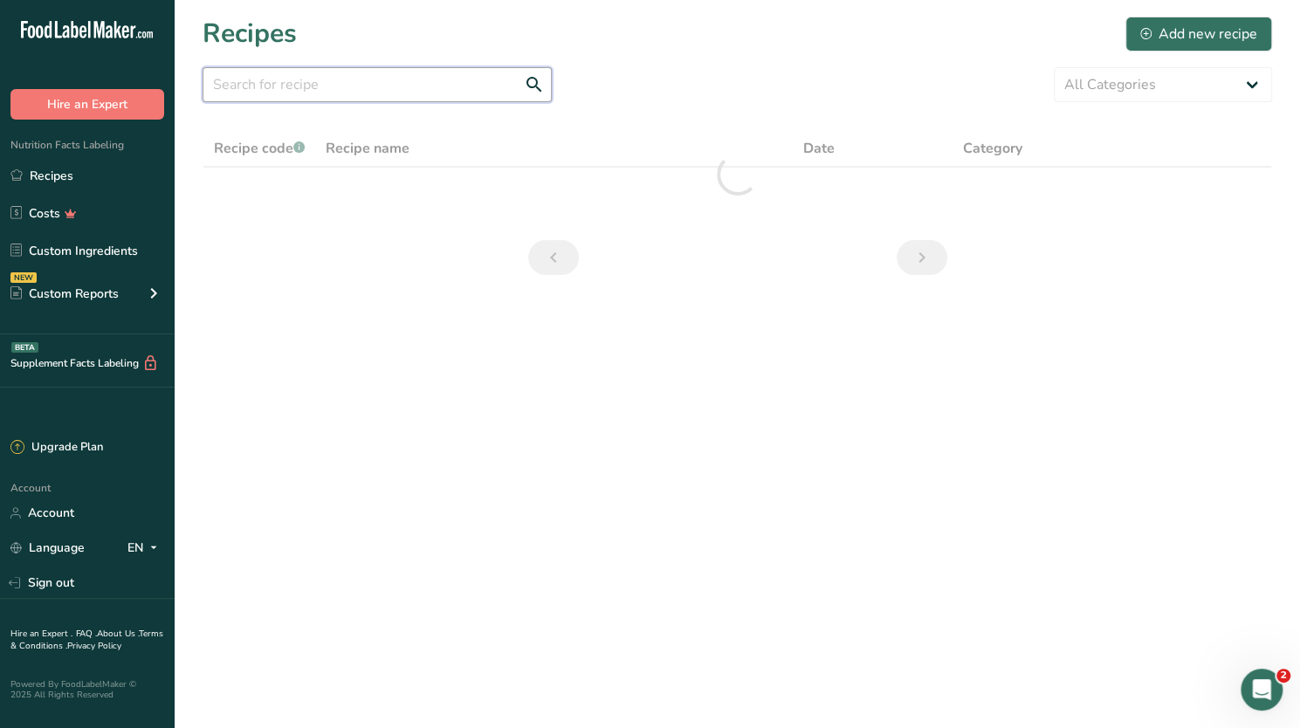
click at [259, 85] on input "text" at bounding box center [376, 84] width 349 height 35
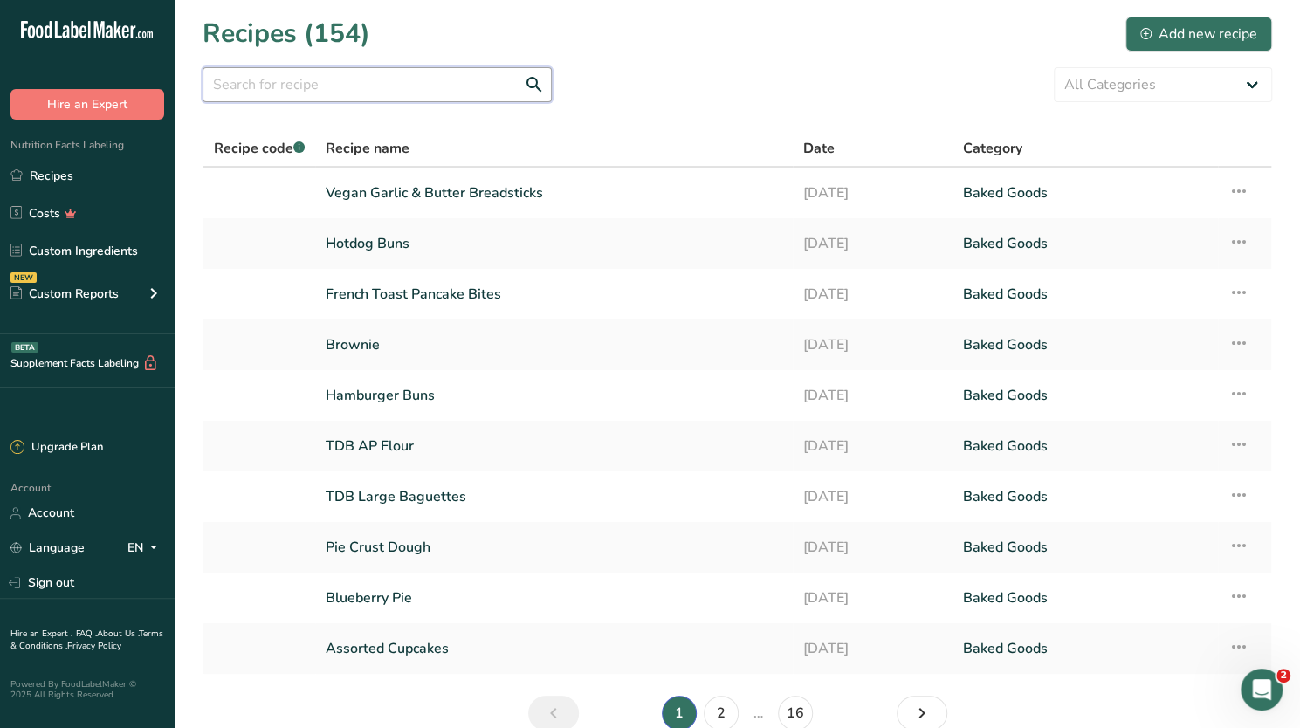
click at [259, 85] on input "text" at bounding box center [376, 84] width 349 height 35
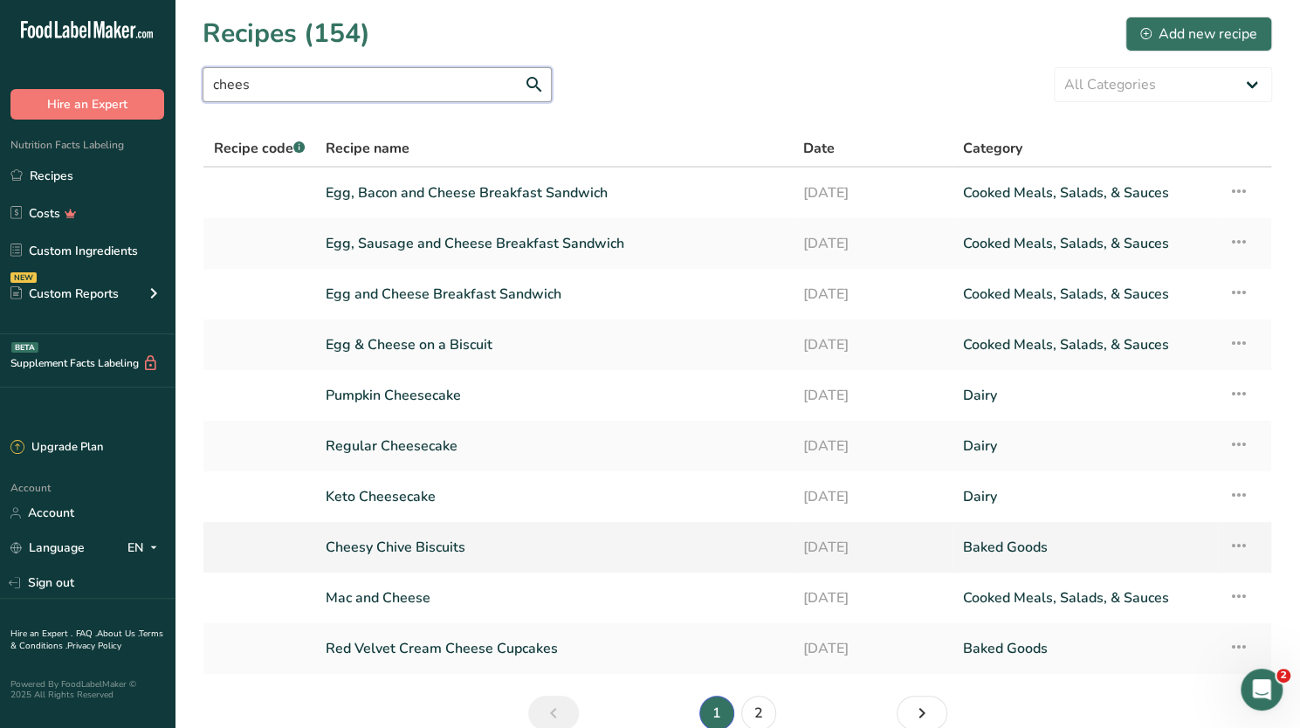
type input "chees"
click at [405, 545] on link "Cheesy Chive Biscuits" at bounding box center [554, 547] width 456 height 37
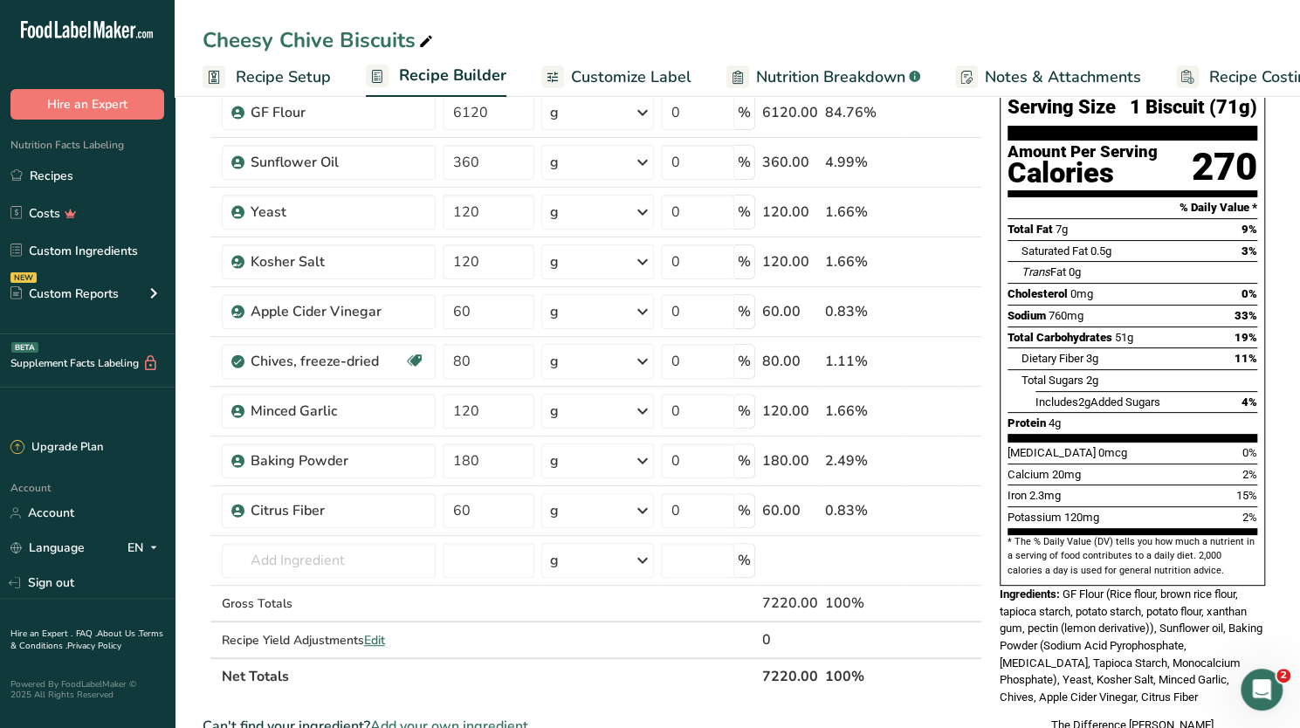
scroll to position [172, 0]
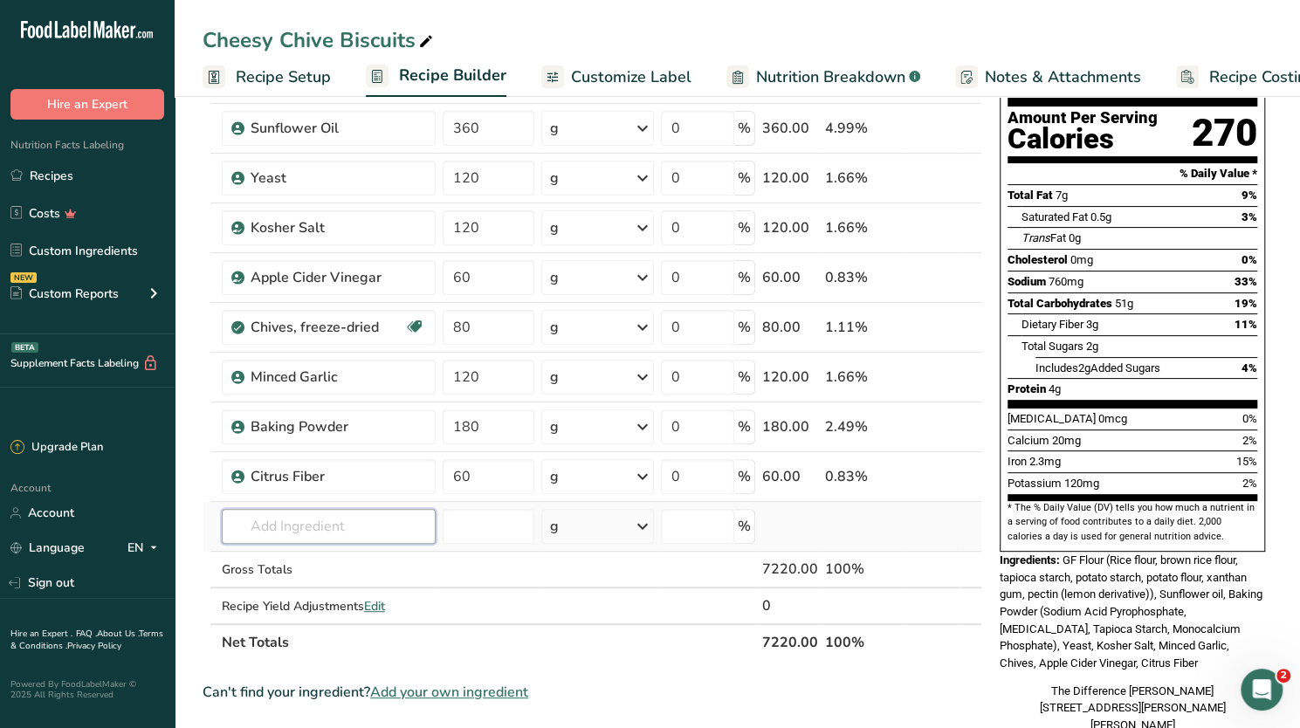
click at [272, 522] on input "text" at bounding box center [329, 526] width 214 height 35
type input "Cheddar J"
click at [307, 563] on p "Cheddar [PERSON_NAME]" at bounding box center [317, 561] width 163 height 18
type input "Cheddar [PERSON_NAME]"
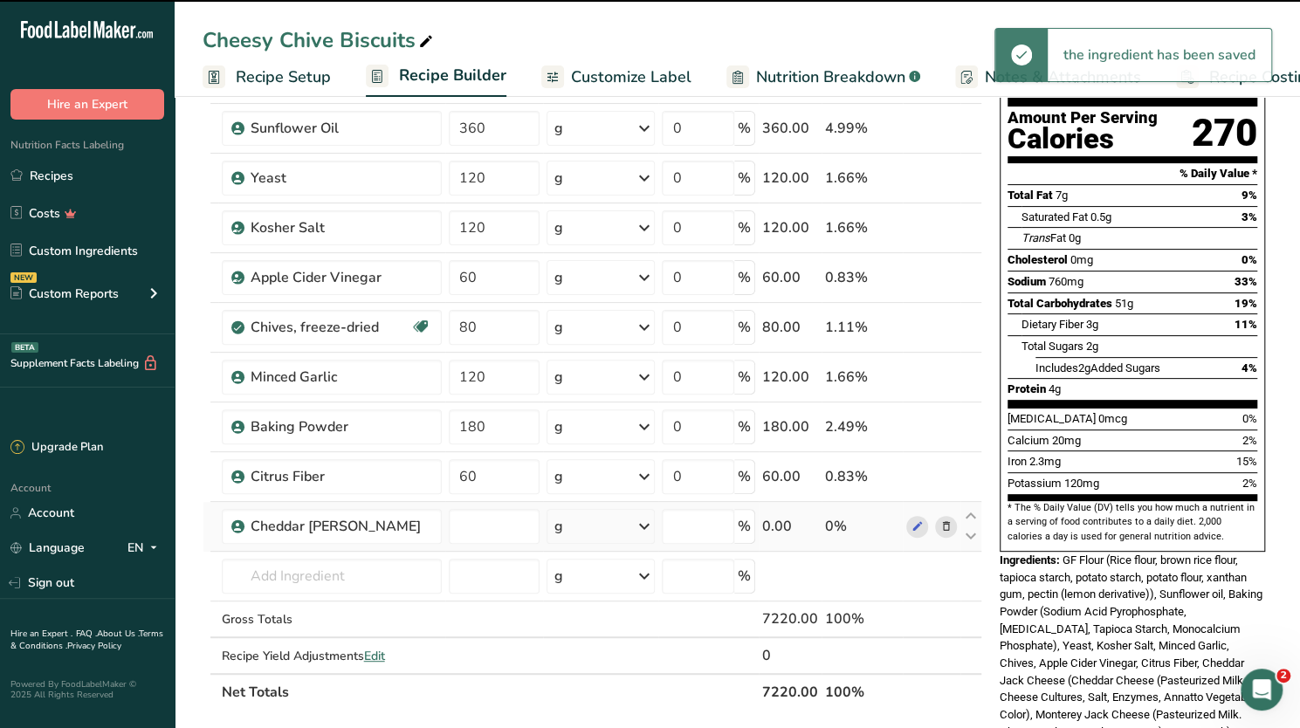
type input "0"
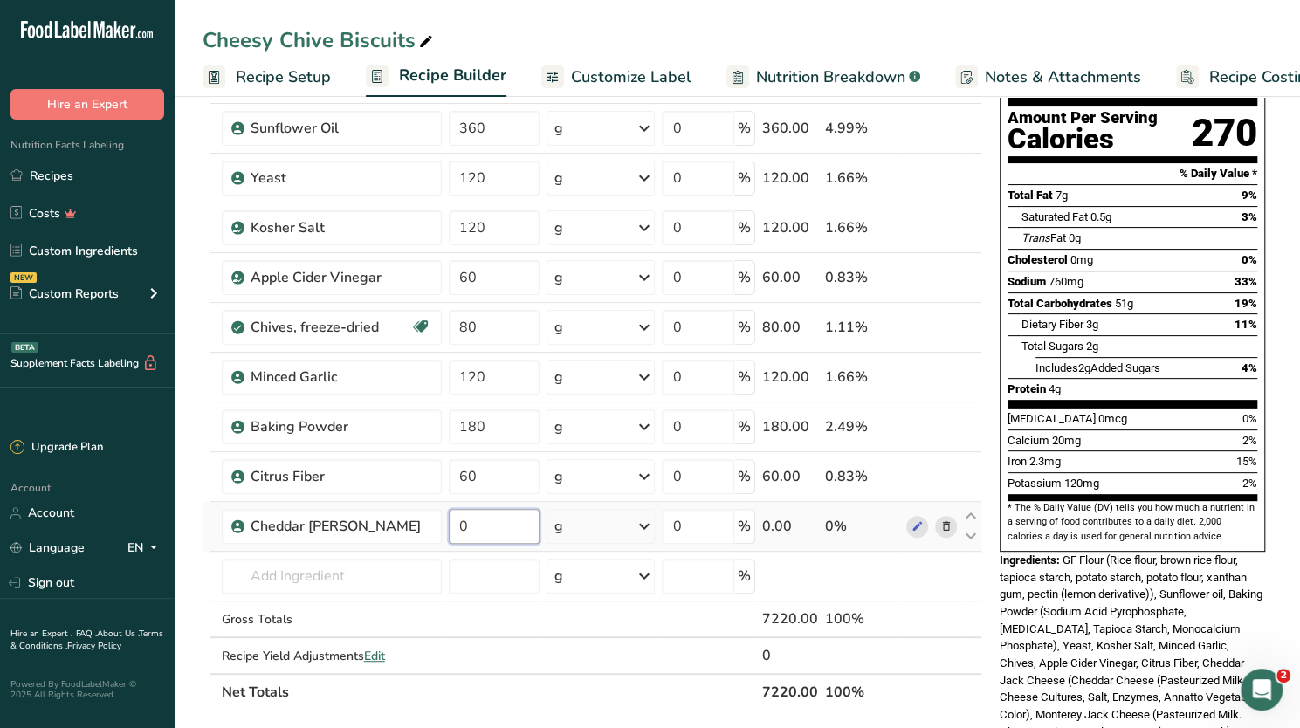
click at [494, 511] on input "0" at bounding box center [494, 526] width 91 height 35
type input "2700"
click at [1110, 553] on span "GF Flour (Rice flour, brown rice flour, tapioca starch, potato starch, potato f…" at bounding box center [1130, 645] width 263 height 185
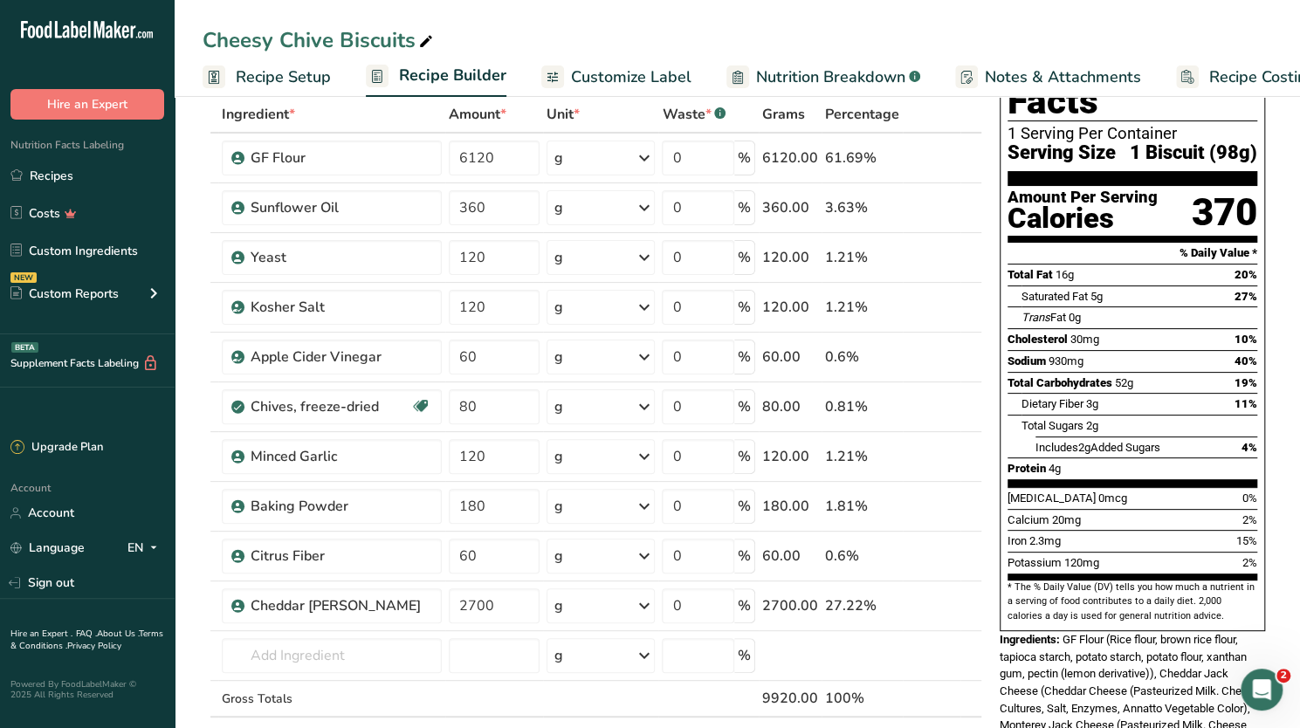
scroll to position [0, 0]
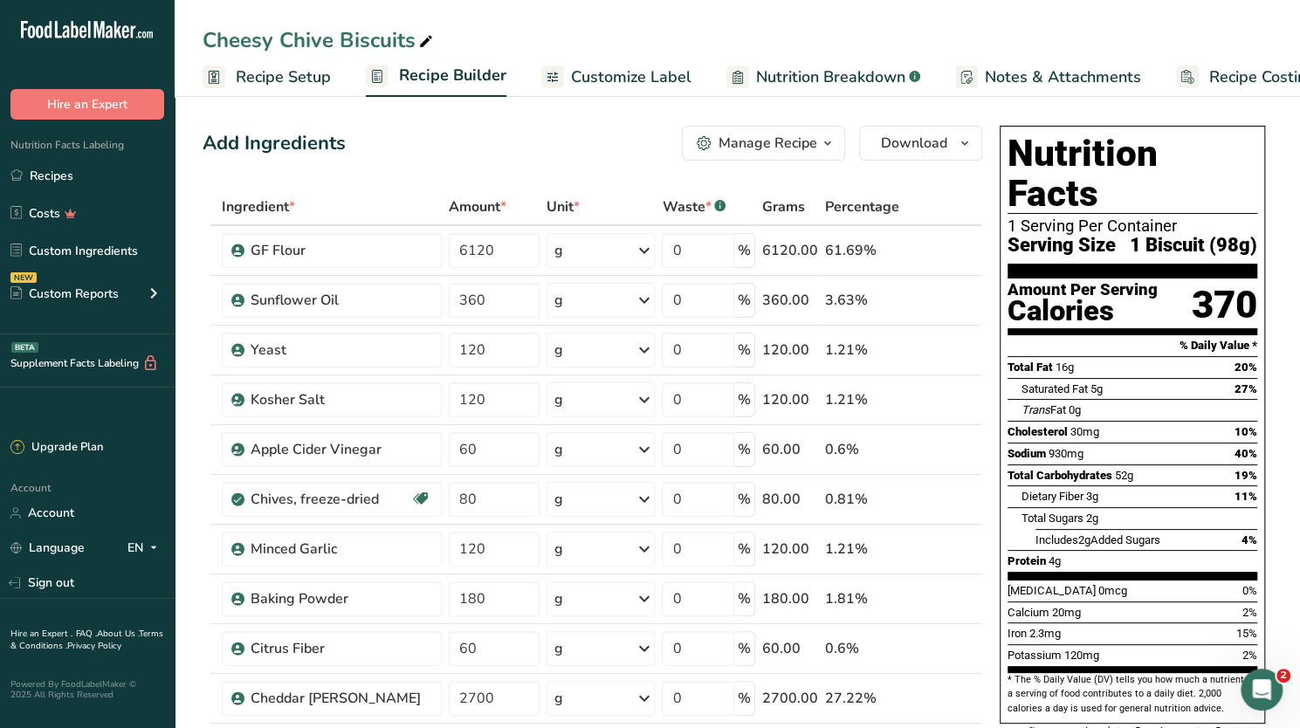
click at [826, 144] on icon "button" at bounding box center [827, 144] width 14 height 22
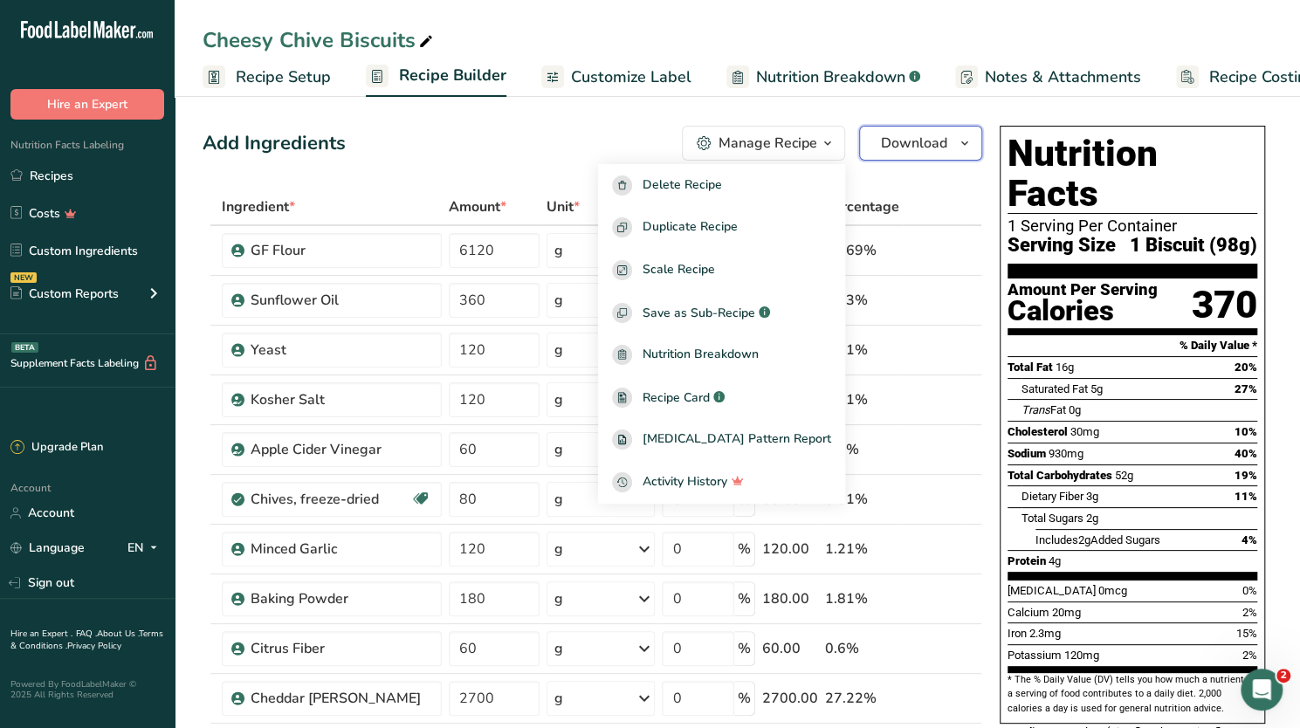
click at [886, 144] on span "Download" at bounding box center [914, 143] width 66 height 21
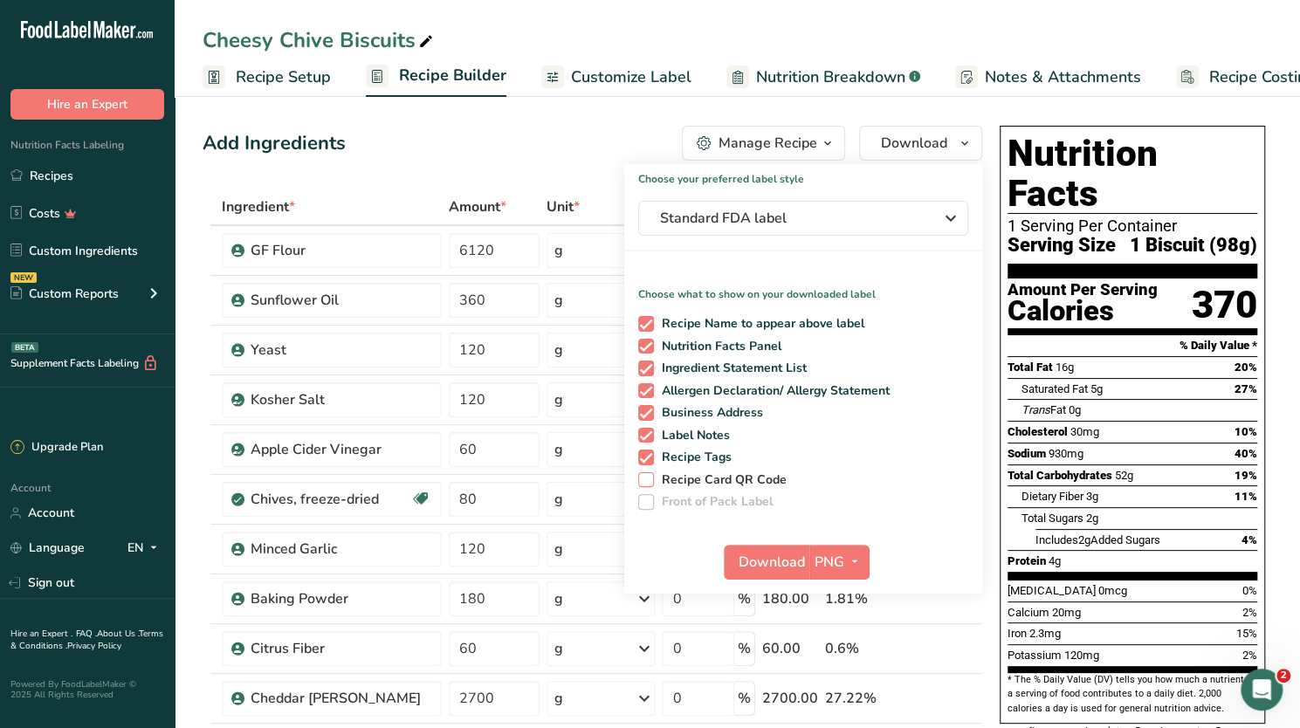
click at [649, 478] on span at bounding box center [646, 480] width 16 height 16
click at [649, 478] on input "Recipe Card QR Code" at bounding box center [643, 479] width 11 height 11
checkbox input "true"
click at [765, 566] on span "Download" at bounding box center [771, 562] width 66 height 21
